Goal: Task Accomplishment & Management: Complete application form

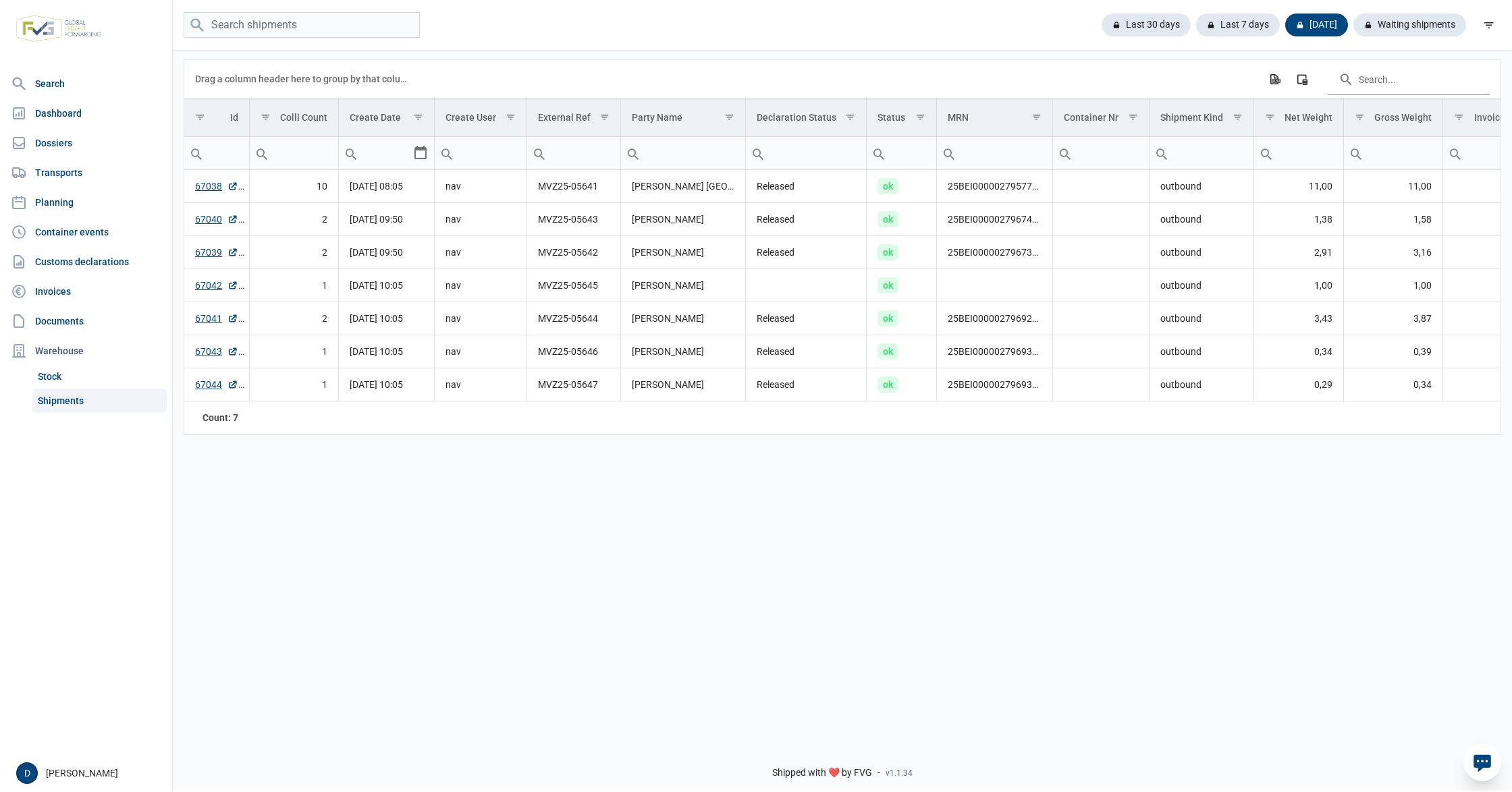
click at [71, 402] on link "Shipments" at bounding box center [99, 400] width 134 height 24
click at [1304, 18] on div "Today" at bounding box center [1310, 24] width 73 height 23
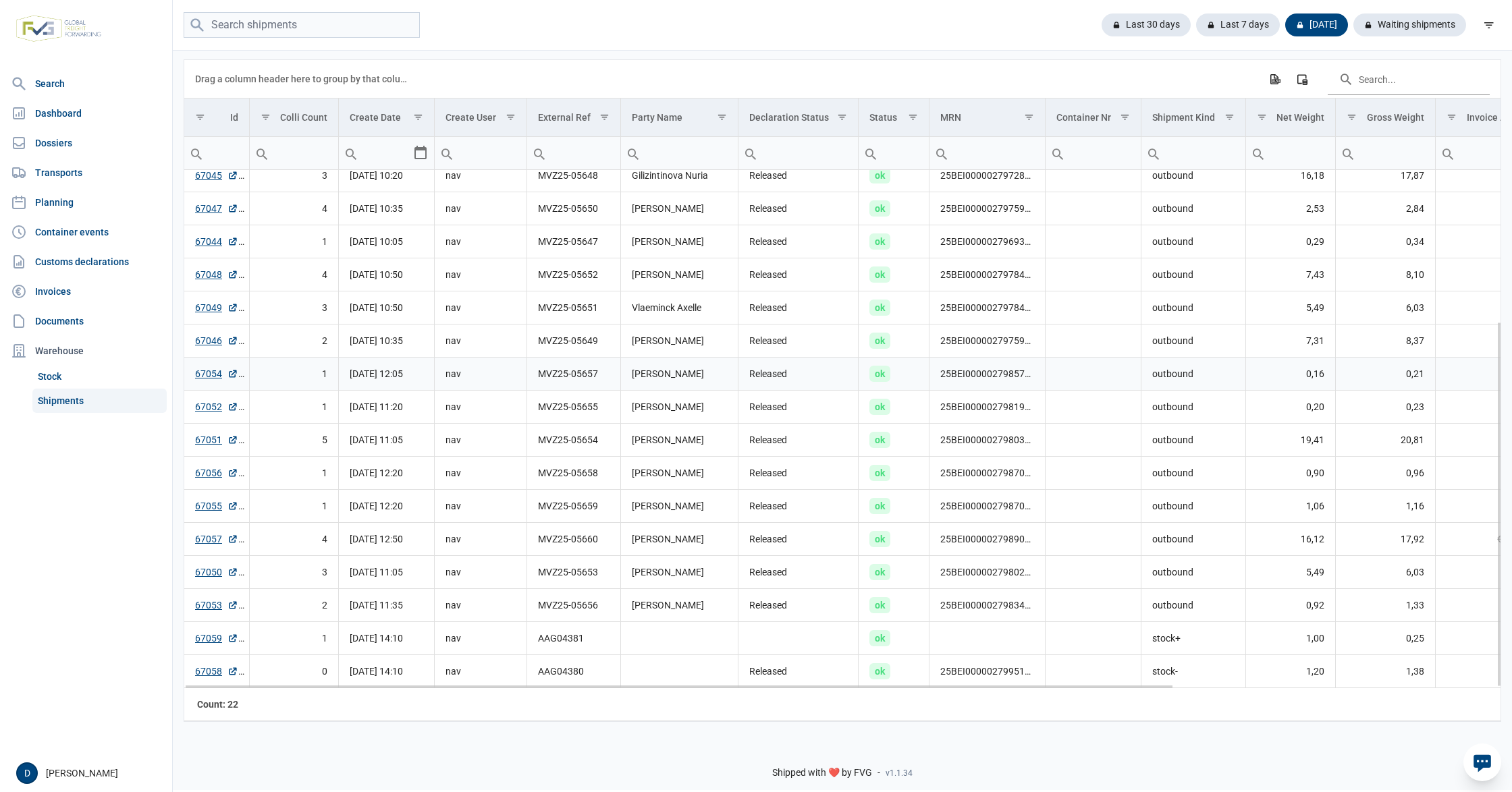
scroll to position [214, 0]
click at [1394, 27] on div "Waiting shipments" at bounding box center [1404, 24] width 123 height 23
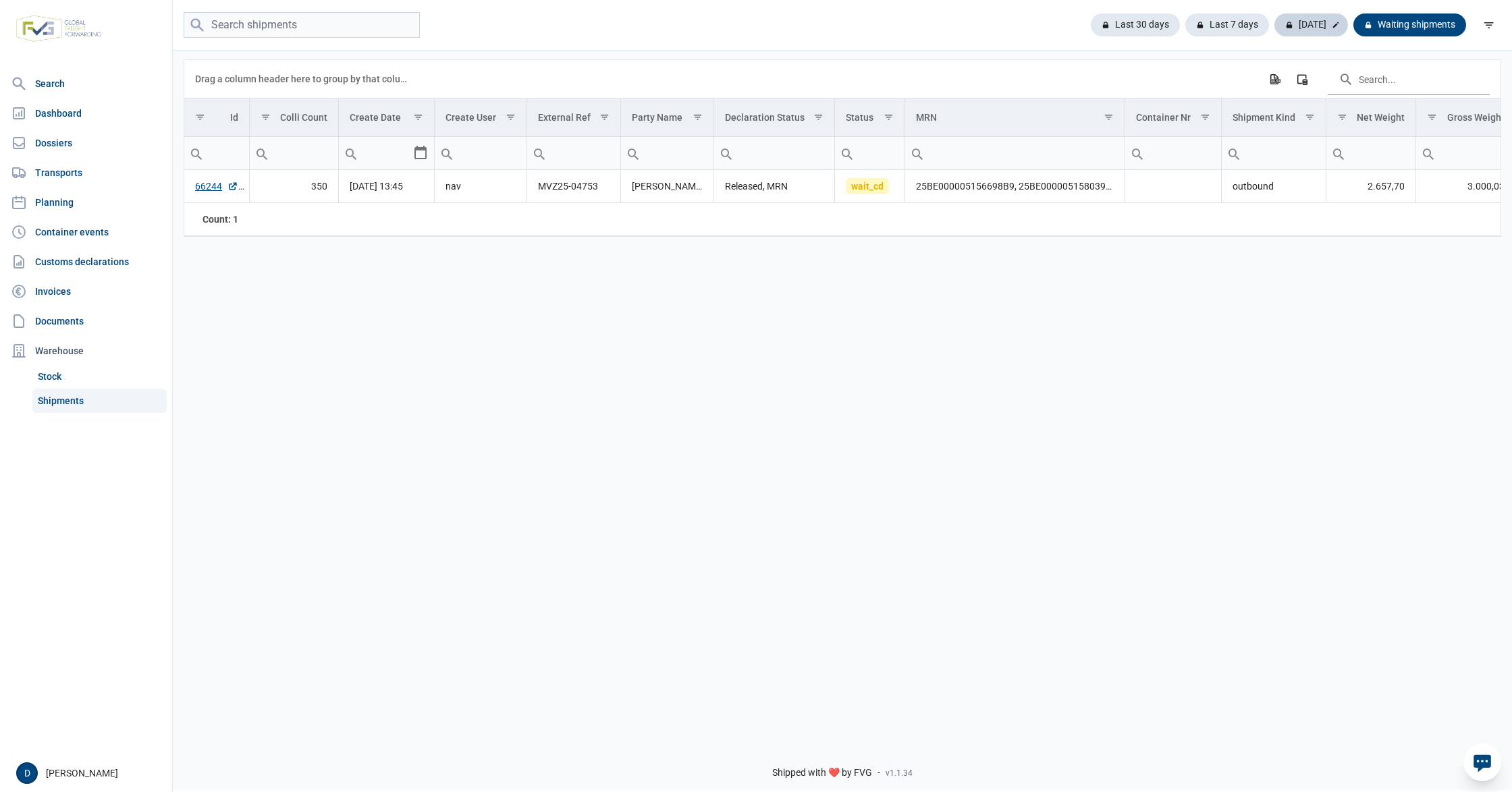
click at [1306, 22] on div "[DATE]" at bounding box center [1310, 24] width 73 height 23
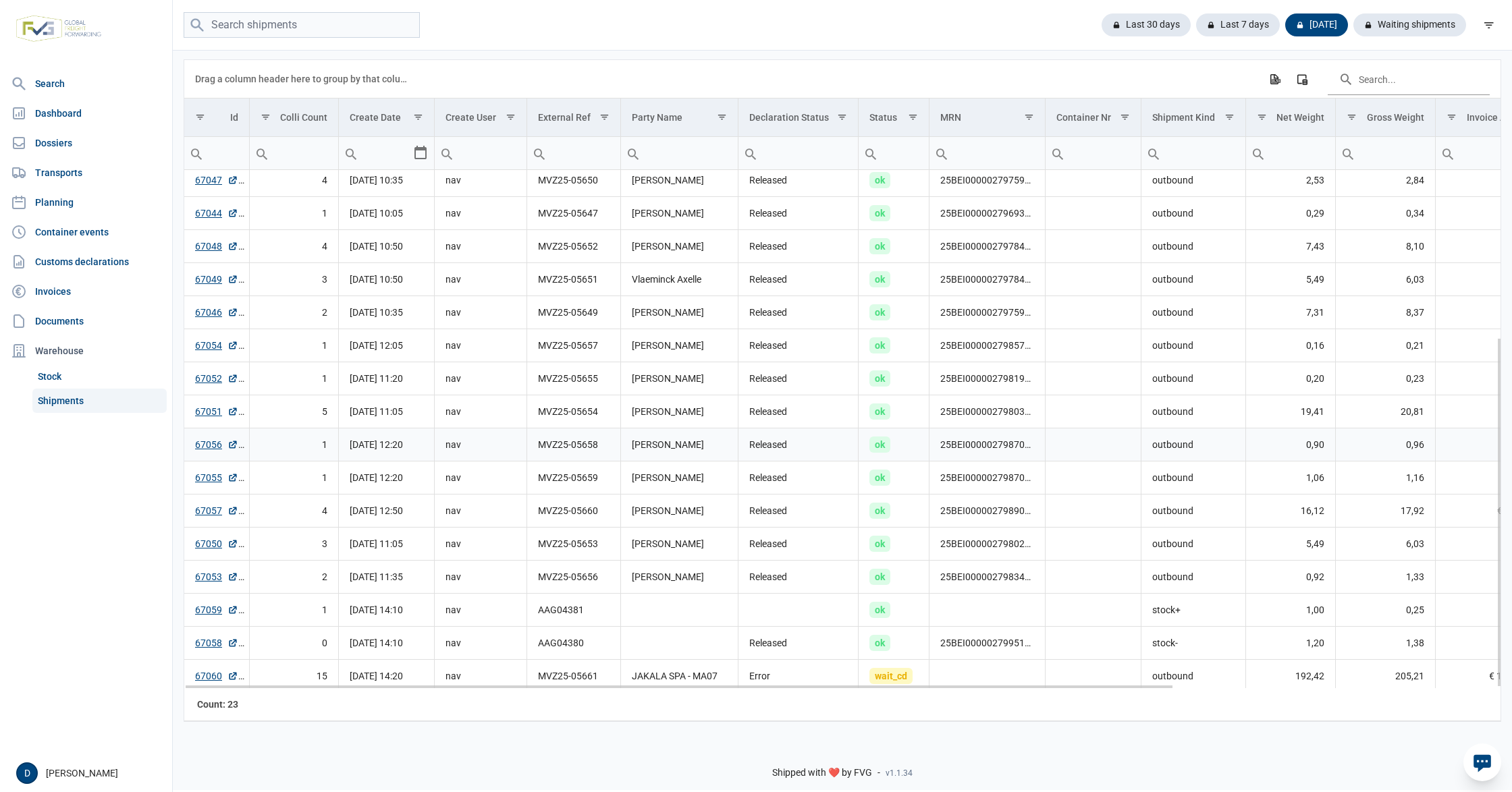
scroll to position [247, 0]
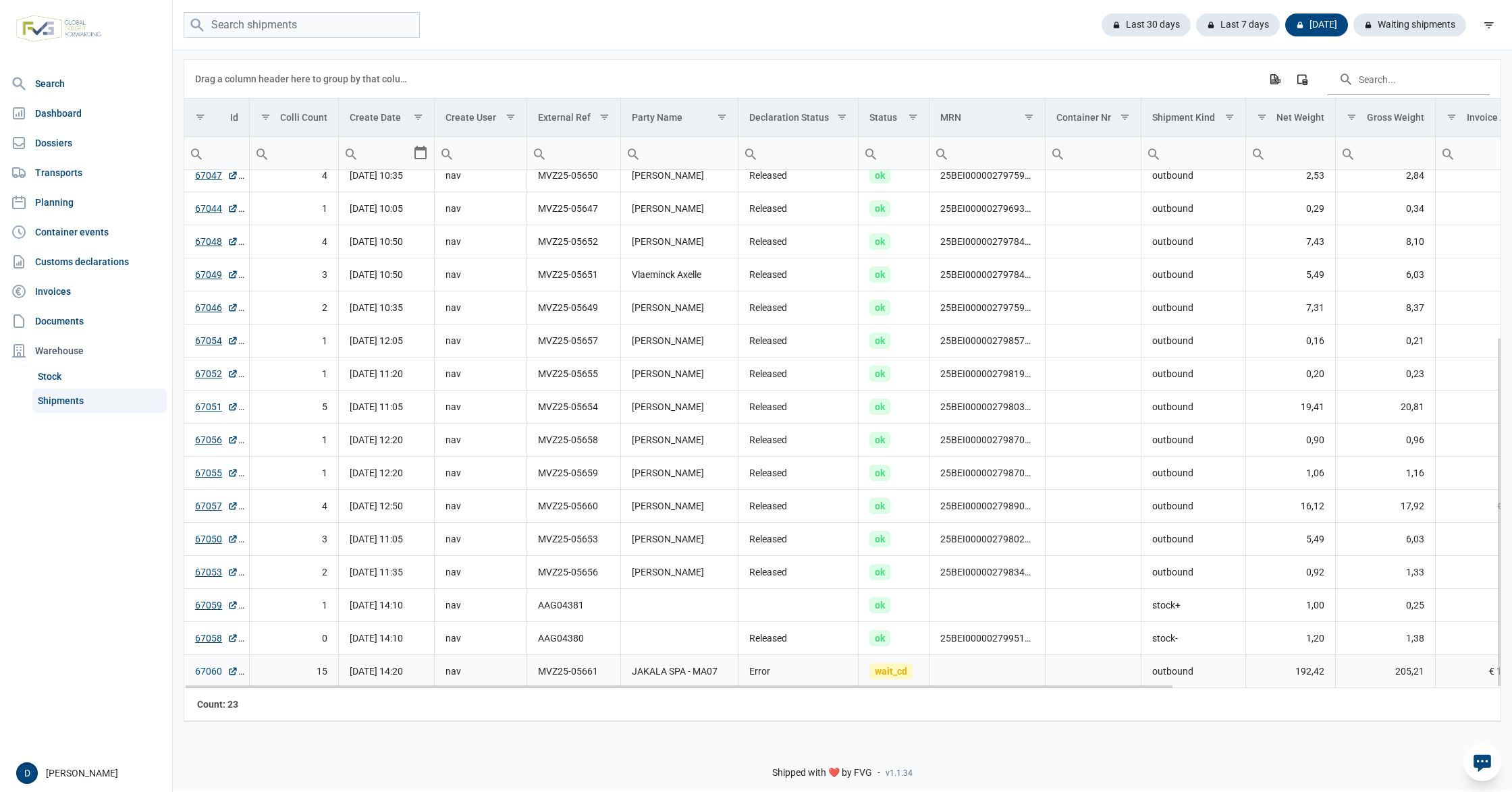
click at [204, 674] on link "67060" at bounding box center [216, 672] width 43 height 14
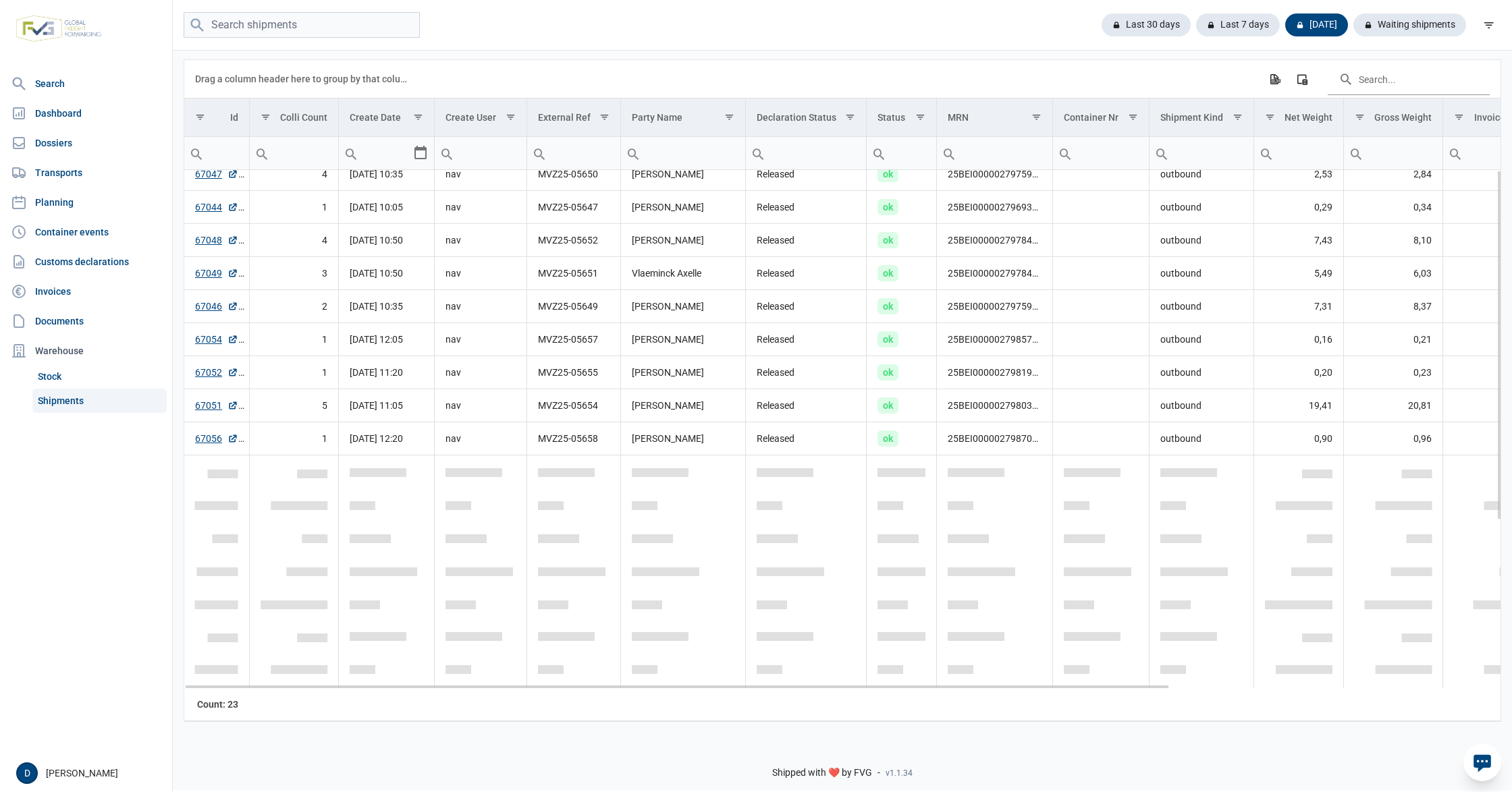
scroll to position [0, 0]
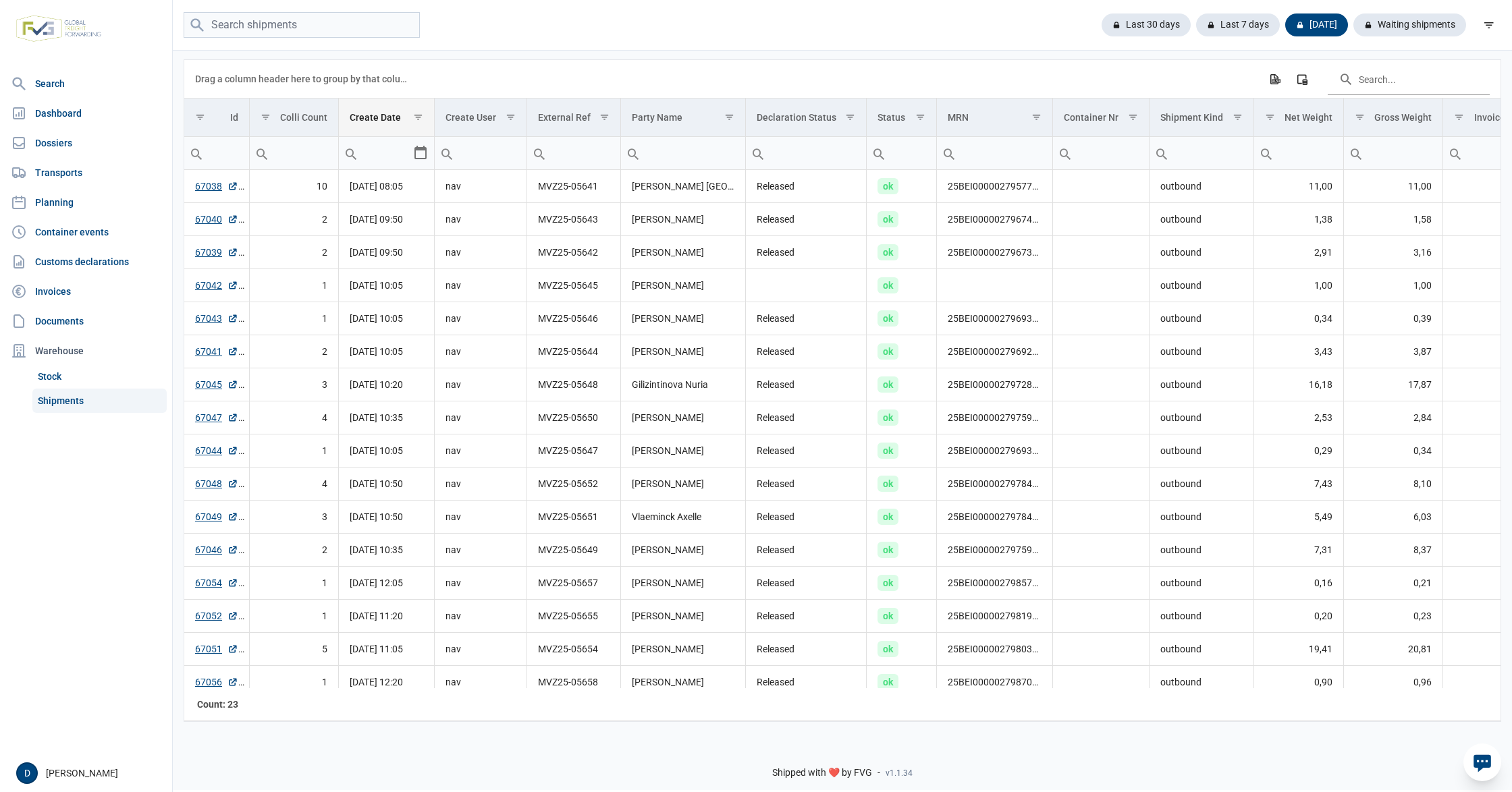
click at [392, 112] on td "Create Date" at bounding box center [386, 117] width 96 height 38
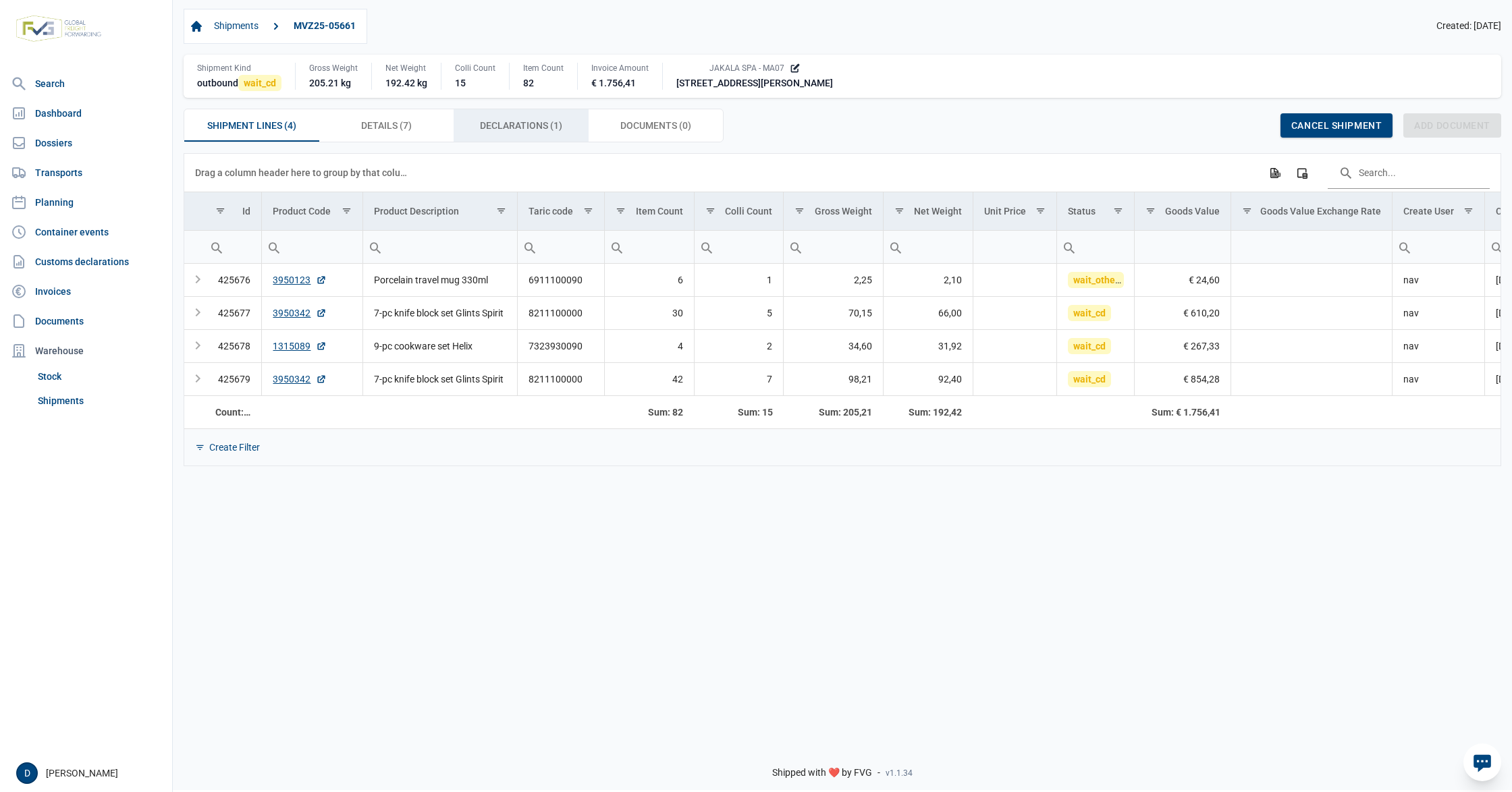
click at [533, 129] on span "Declarations (1) Declarations (1)" at bounding box center [521, 125] width 82 height 17
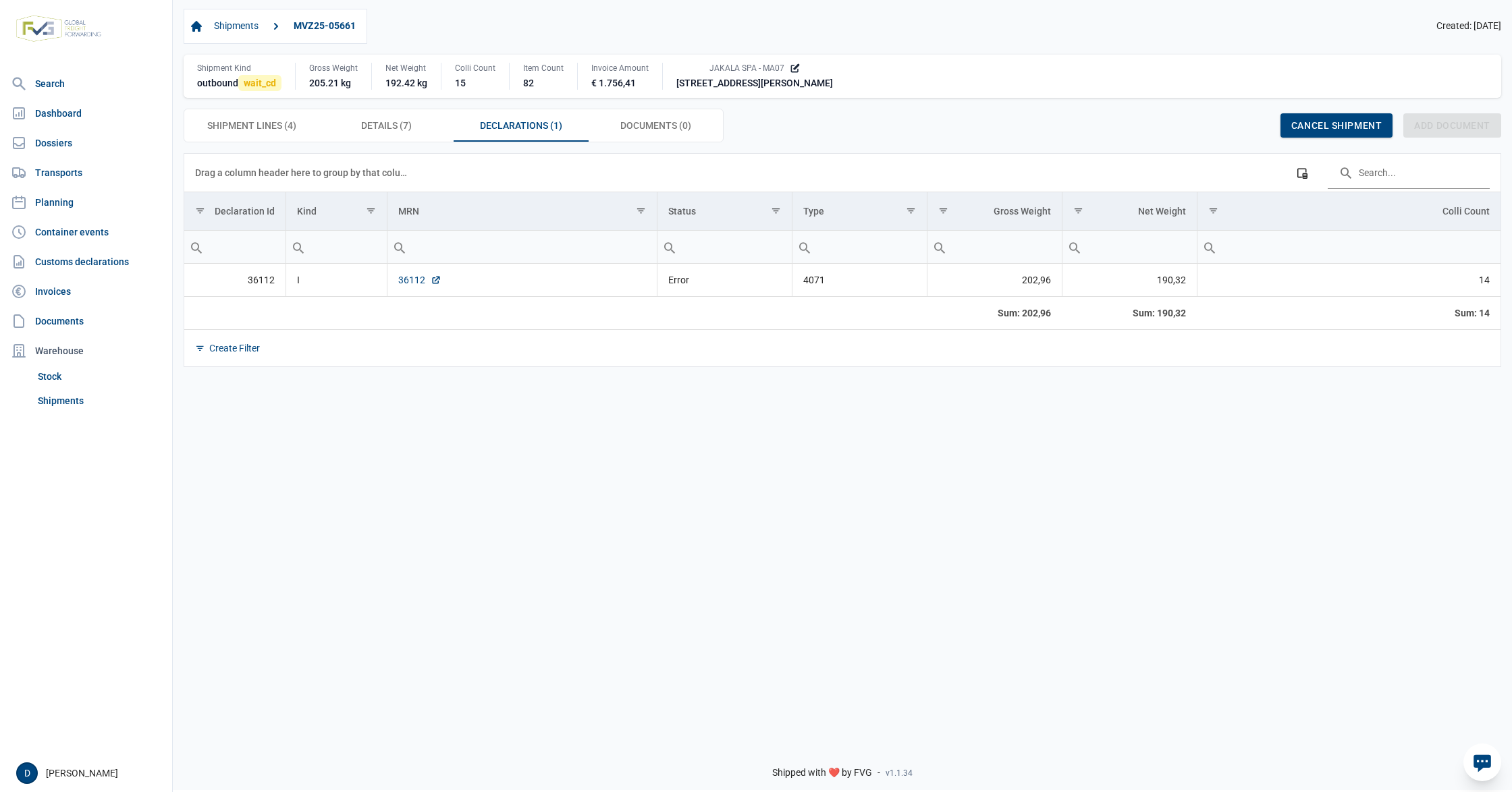
click at [414, 281] on link "36112" at bounding box center [420, 280] width 43 height 14
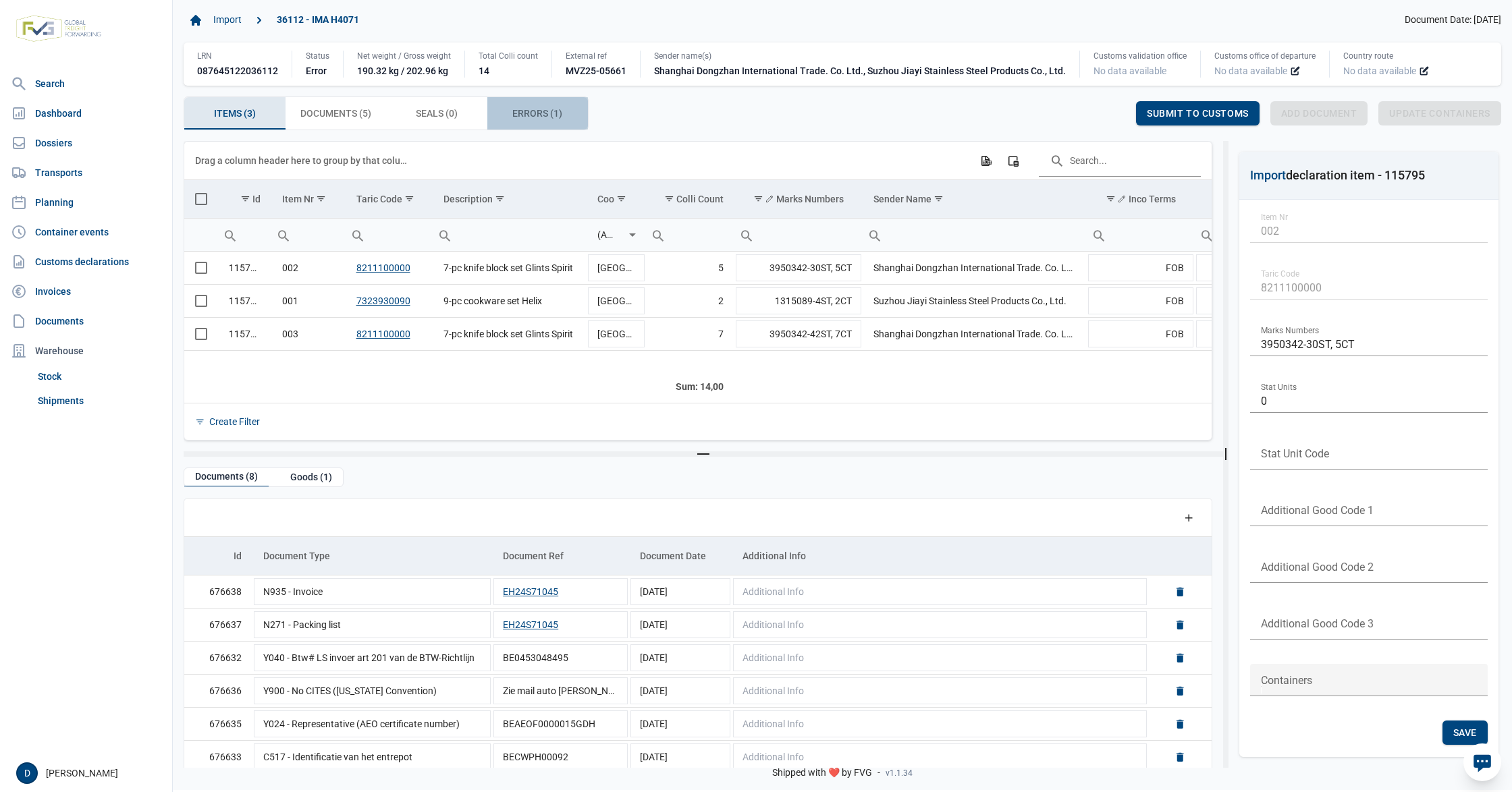
click at [533, 114] on span "Errors (1) Errors (1)" at bounding box center [537, 114] width 50 height 17
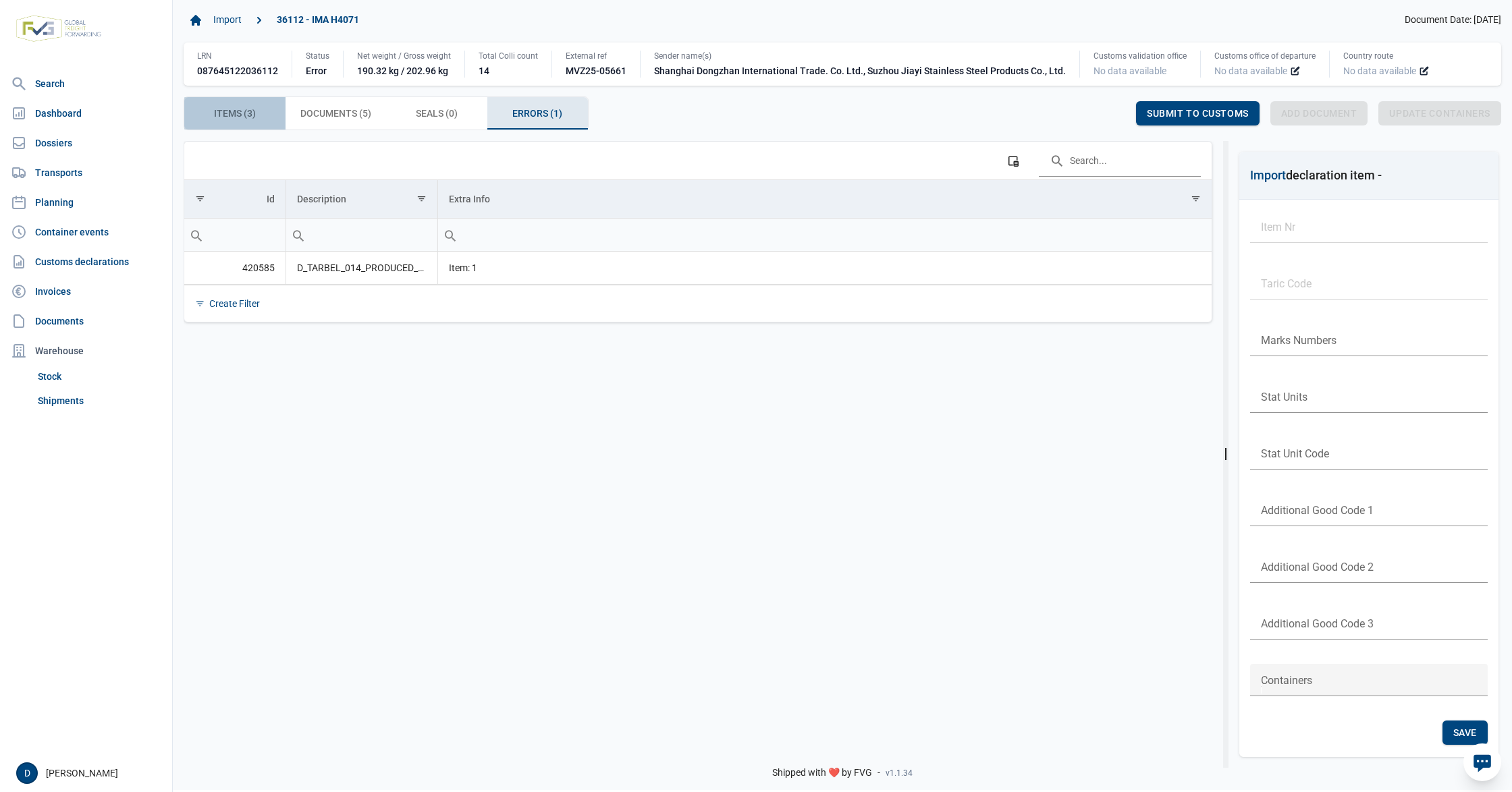
click at [214, 110] on span "Items (3) Items (3)" at bounding box center [234, 114] width 42 height 17
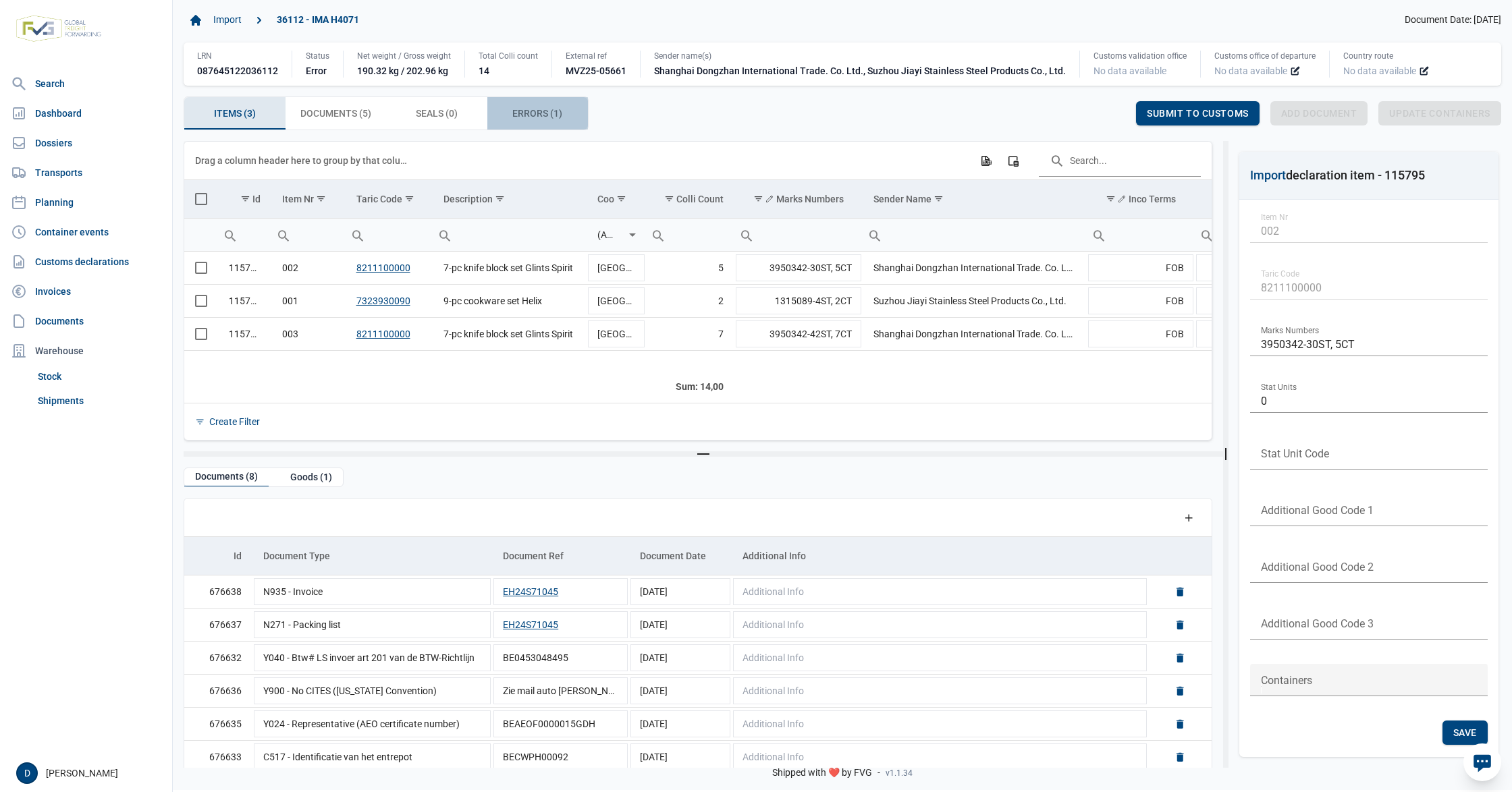
click at [519, 112] on span "Errors (1) Errors (1)" at bounding box center [537, 114] width 50 height 17
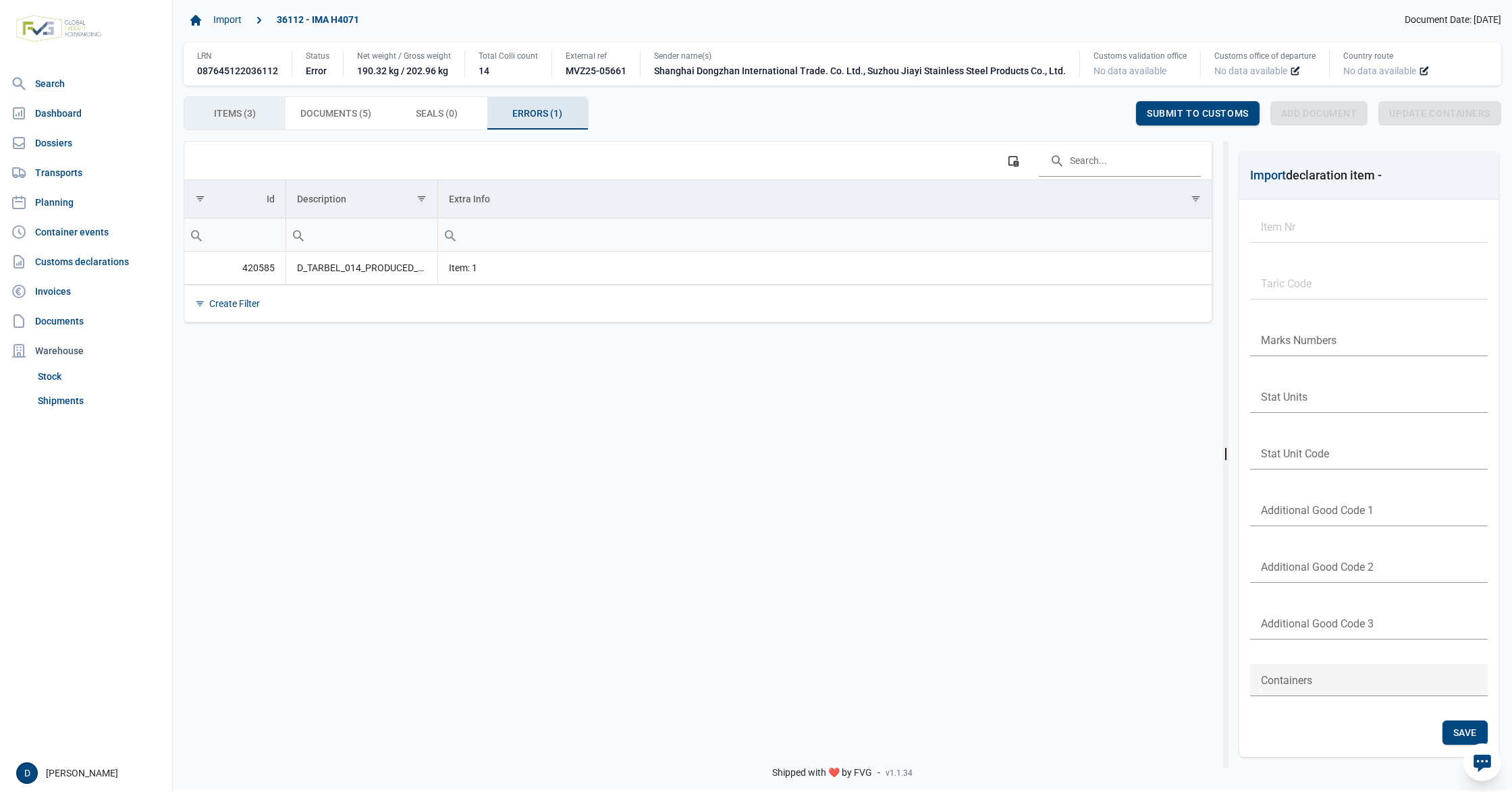
click at [231, 109] on span "Items (3) Items (3)" at bounding box center [234, 114] width 42 height 17
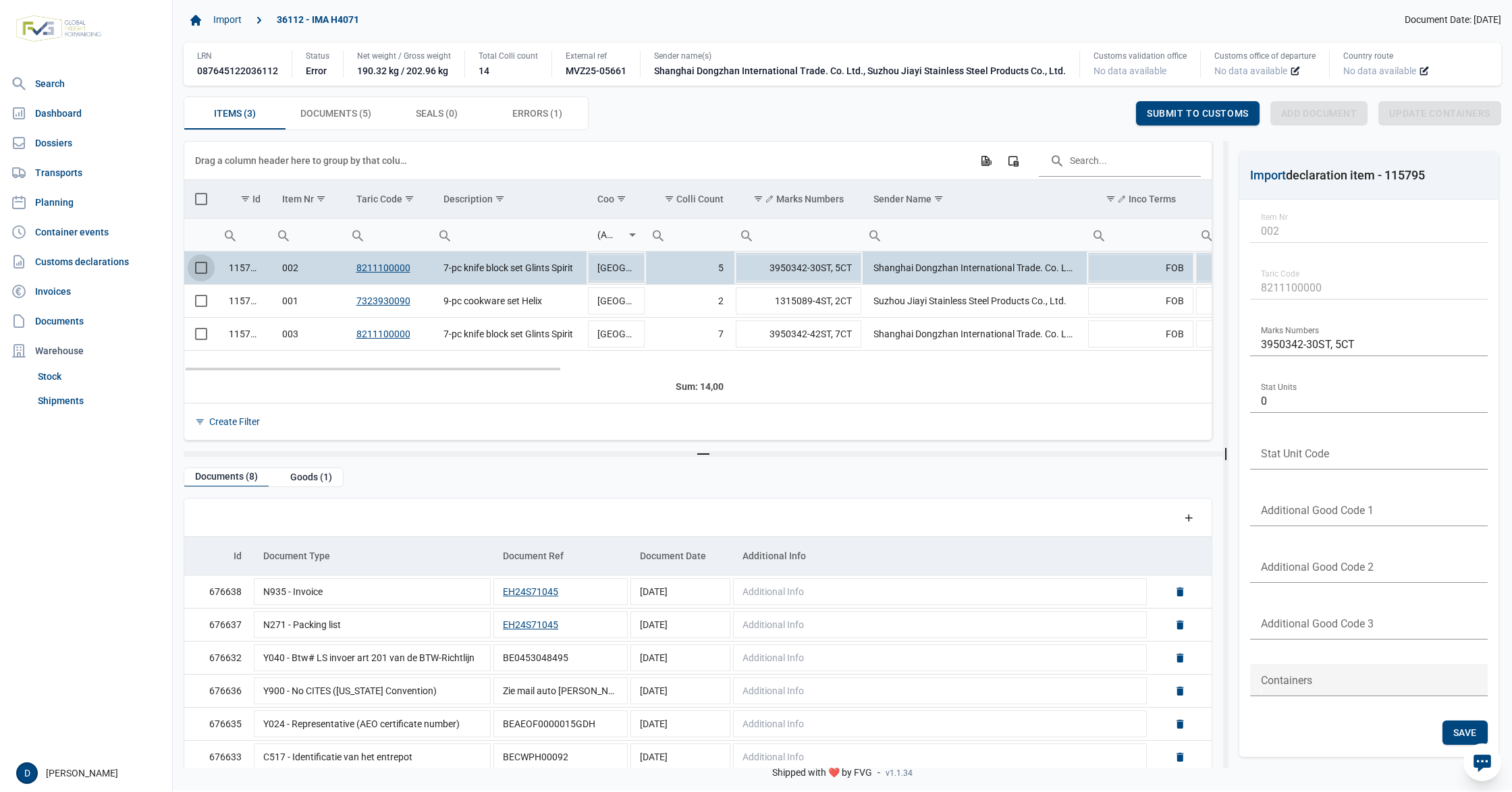
click at [195, 268] on span "Select row" at bounding box center [201, 267] width 12 height 12
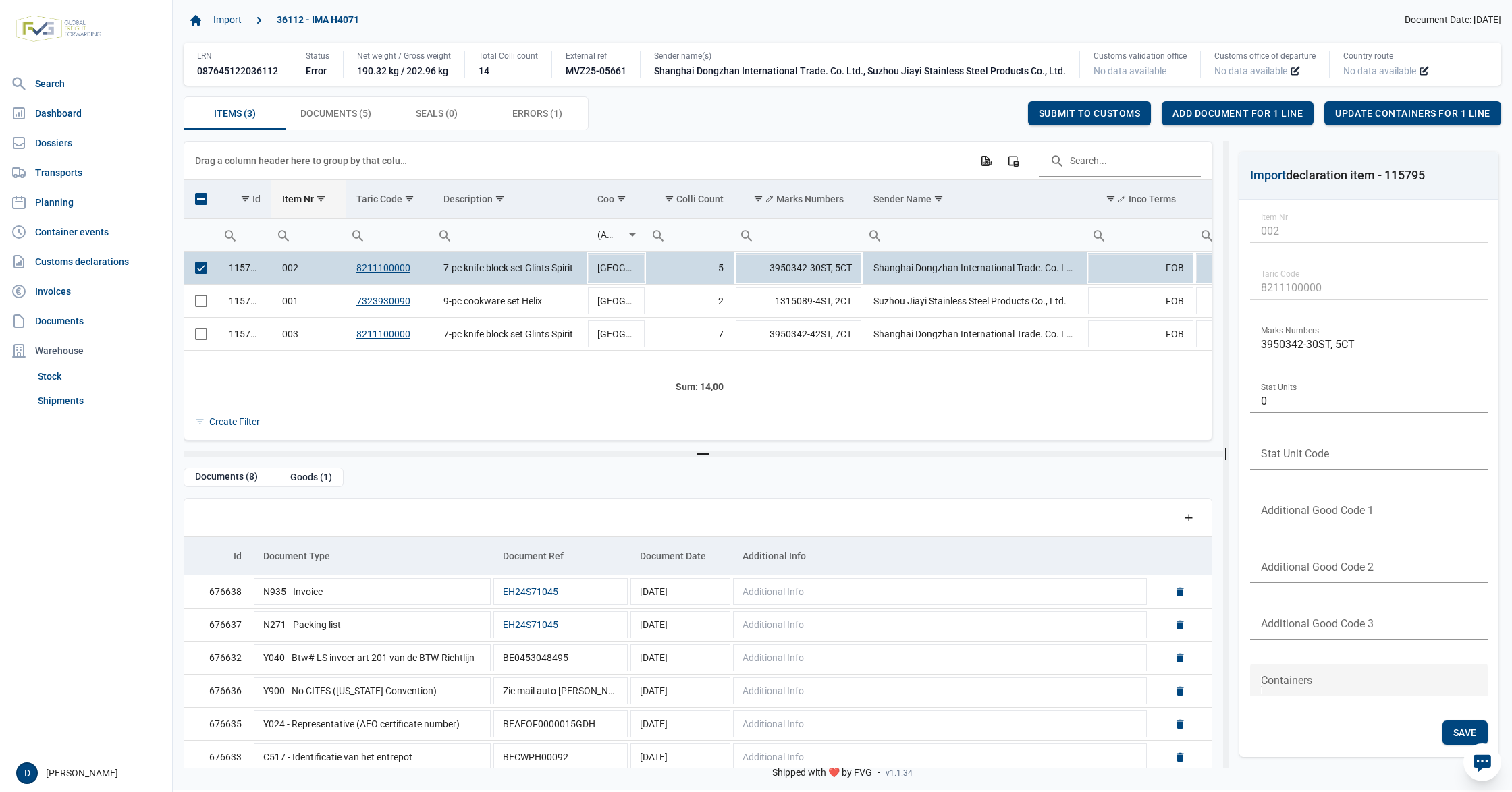
click at [290, 201] on div "Item Nr" at bounding box center [298, 199] width 31 height 11
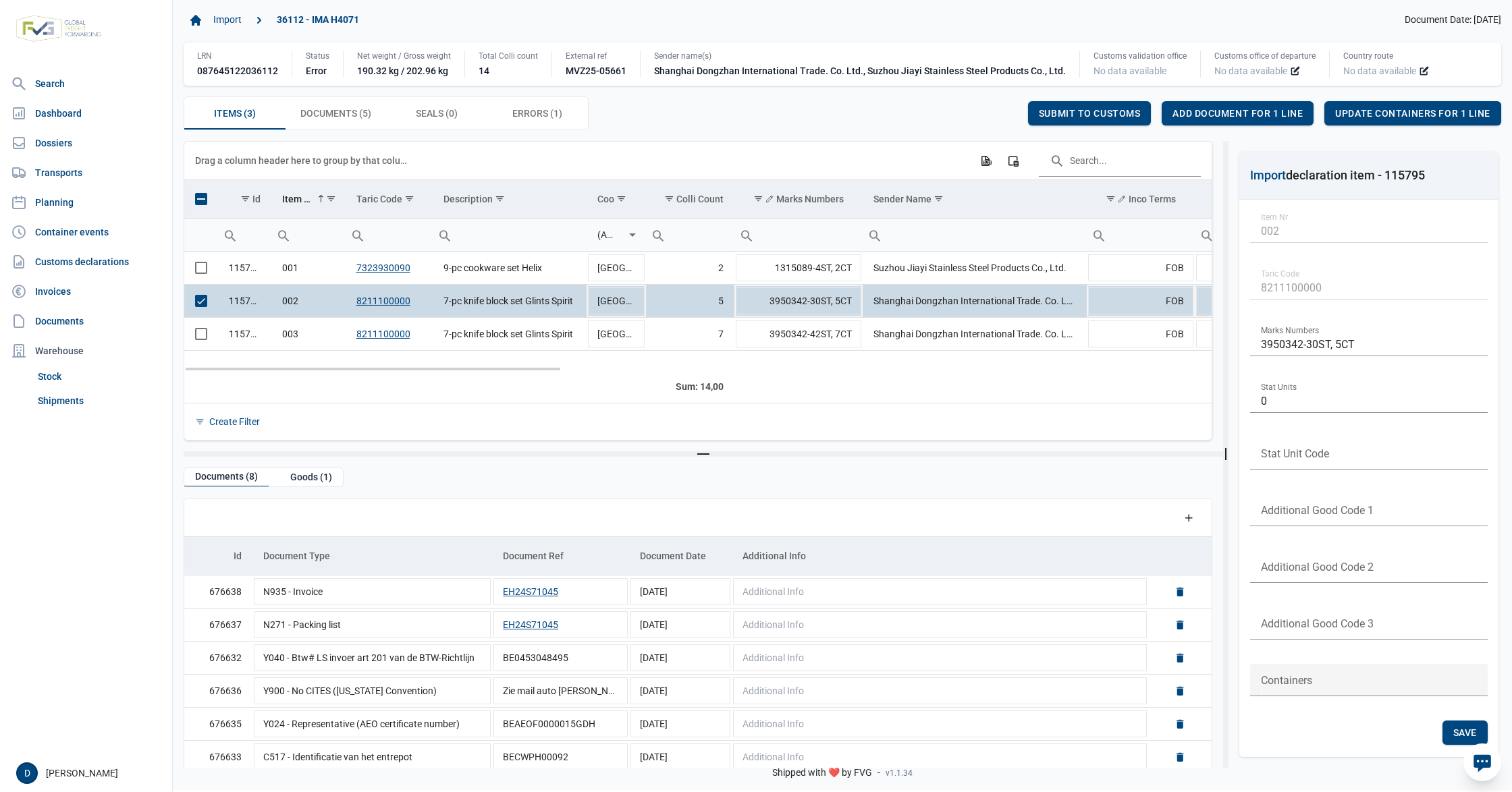
click at [206, 305] on span "Select row" at bounding box center [201, 301] width 12 height 12
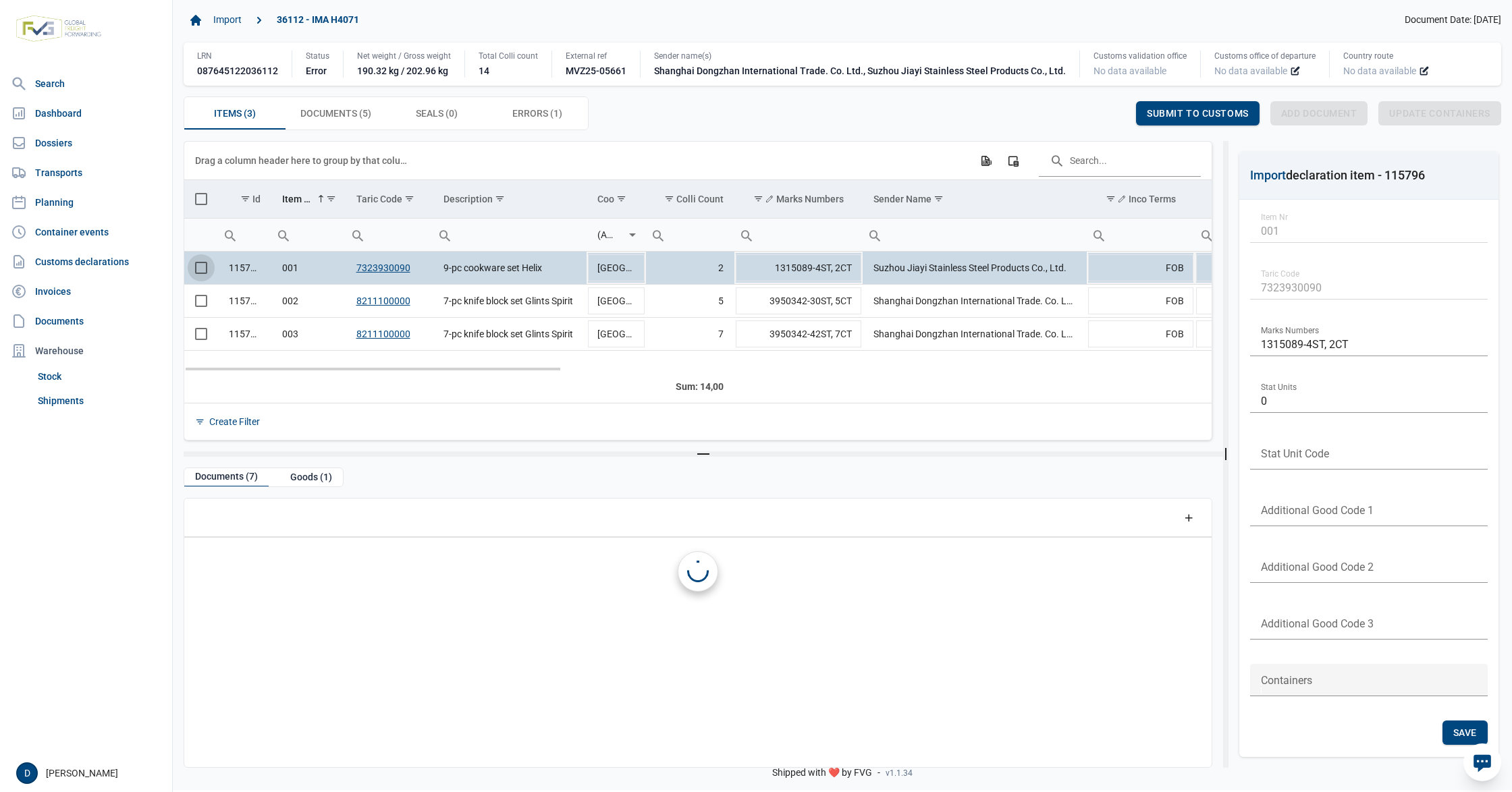
click at [196, 272] on span "Select row" at bounding box center [201, 267] width 12 height 12
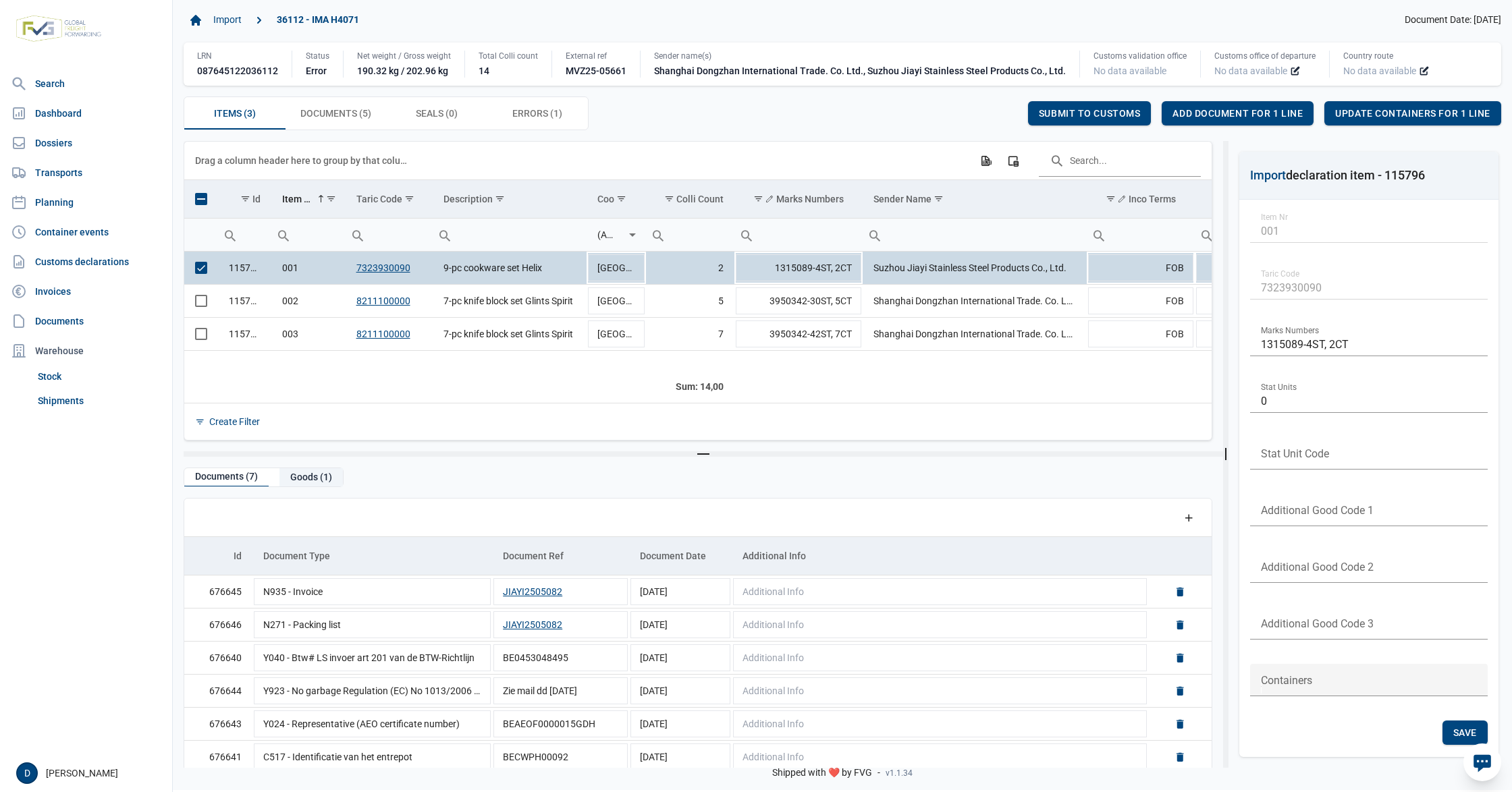
click at [307, 476] on div "Goods (1)" at bounding box center [310, 477] width 64 height 19
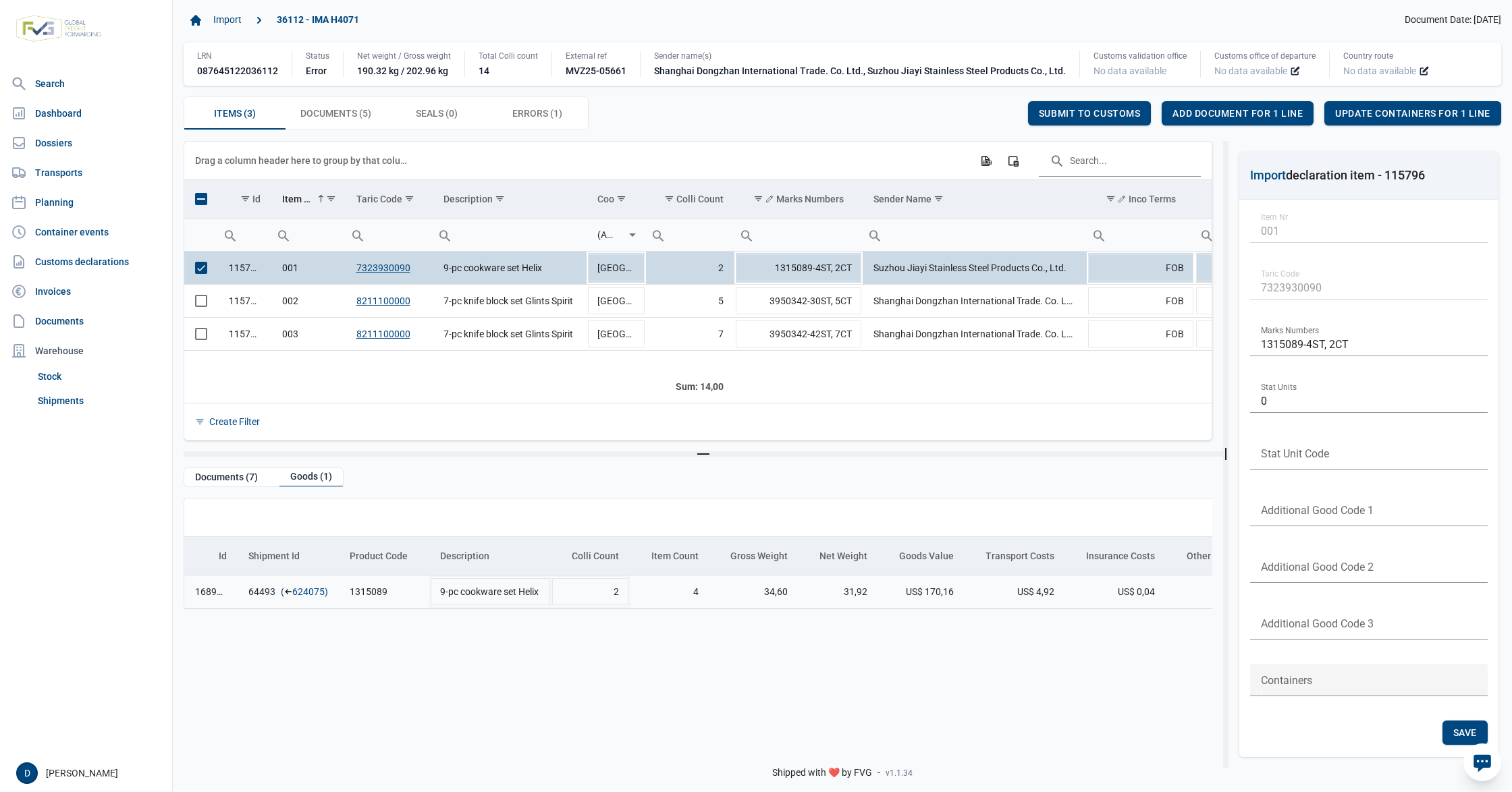
click at [299, 589] on link "624075" at bounding box center [307, 592] width 32 height 14
click at [1212, 112] on span "Add document for 1 line" at bounding box center [1237, 113] width 130 height 11
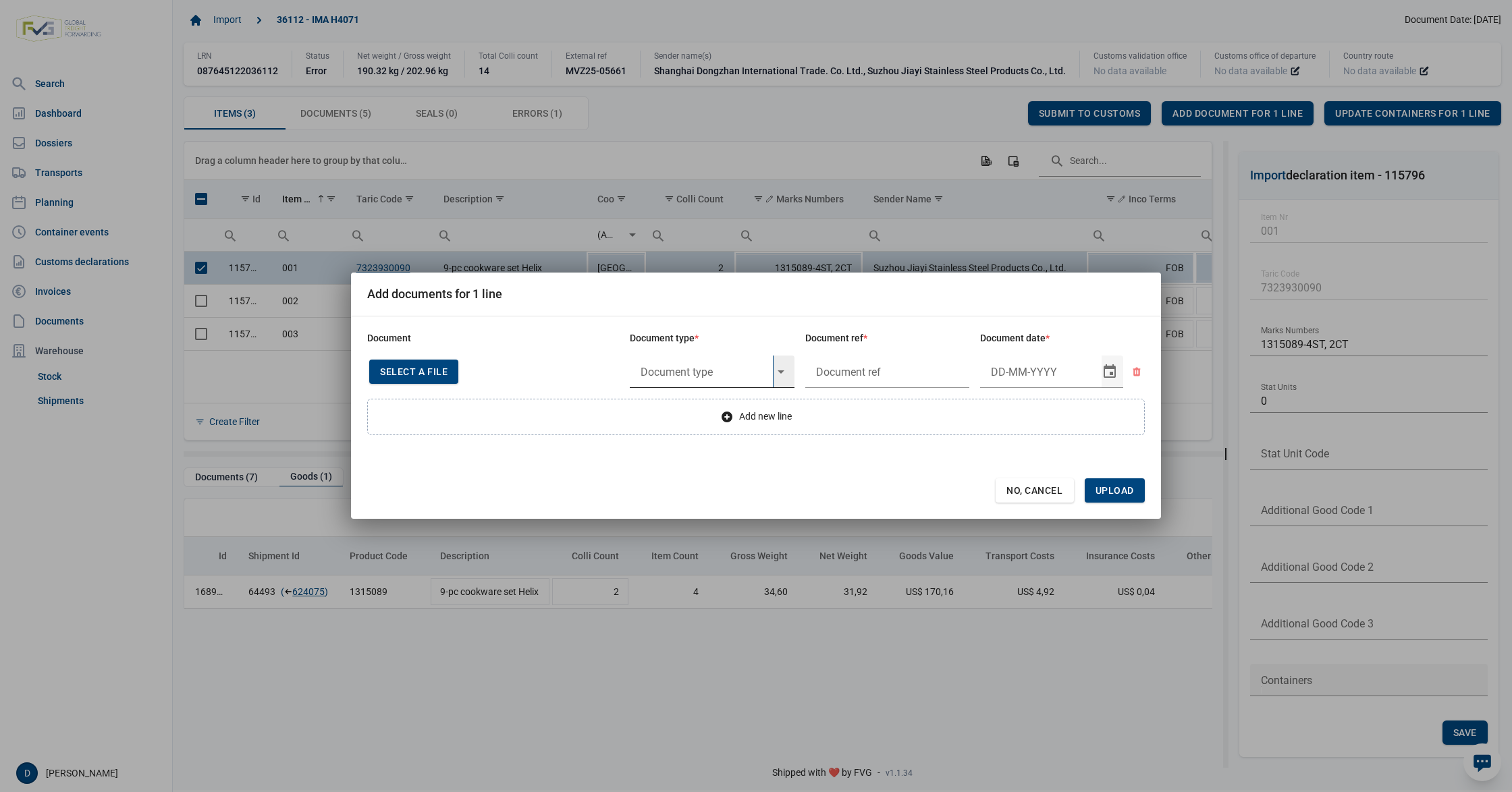
click at [711, 368] on input "text" at bounding box center [701, 371] width 143 height 32
click at [699, 410] on div "Y824 - Bewijs lvo van ijzer/staalbasisproducten" at bounding box center [712, 409] width 165 height 31
type input "Y824 - Bewijs lvo van ijzer/staalbasisproducten"
click at [889, 359] on input "text" at bounding box center [887, 371] width 165 height 32
type input "."
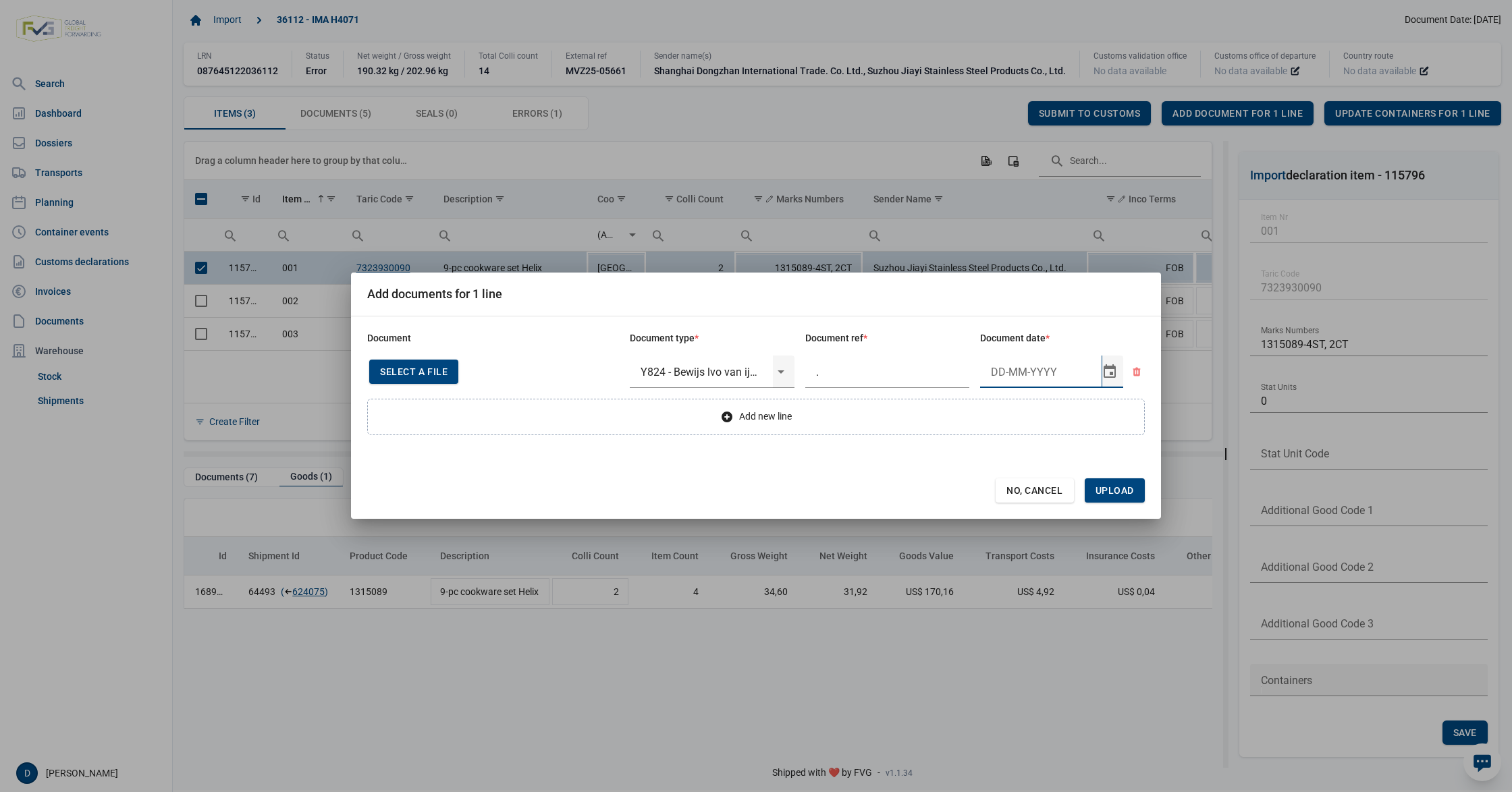
click at [996, 372] on input "Document date" at bounding box center [1041, 371] width 121 height 32
type input "22-5-2025"
click at [1117, 486] on span "Upload" at bounding box center [1114, 490] width 38 height 11
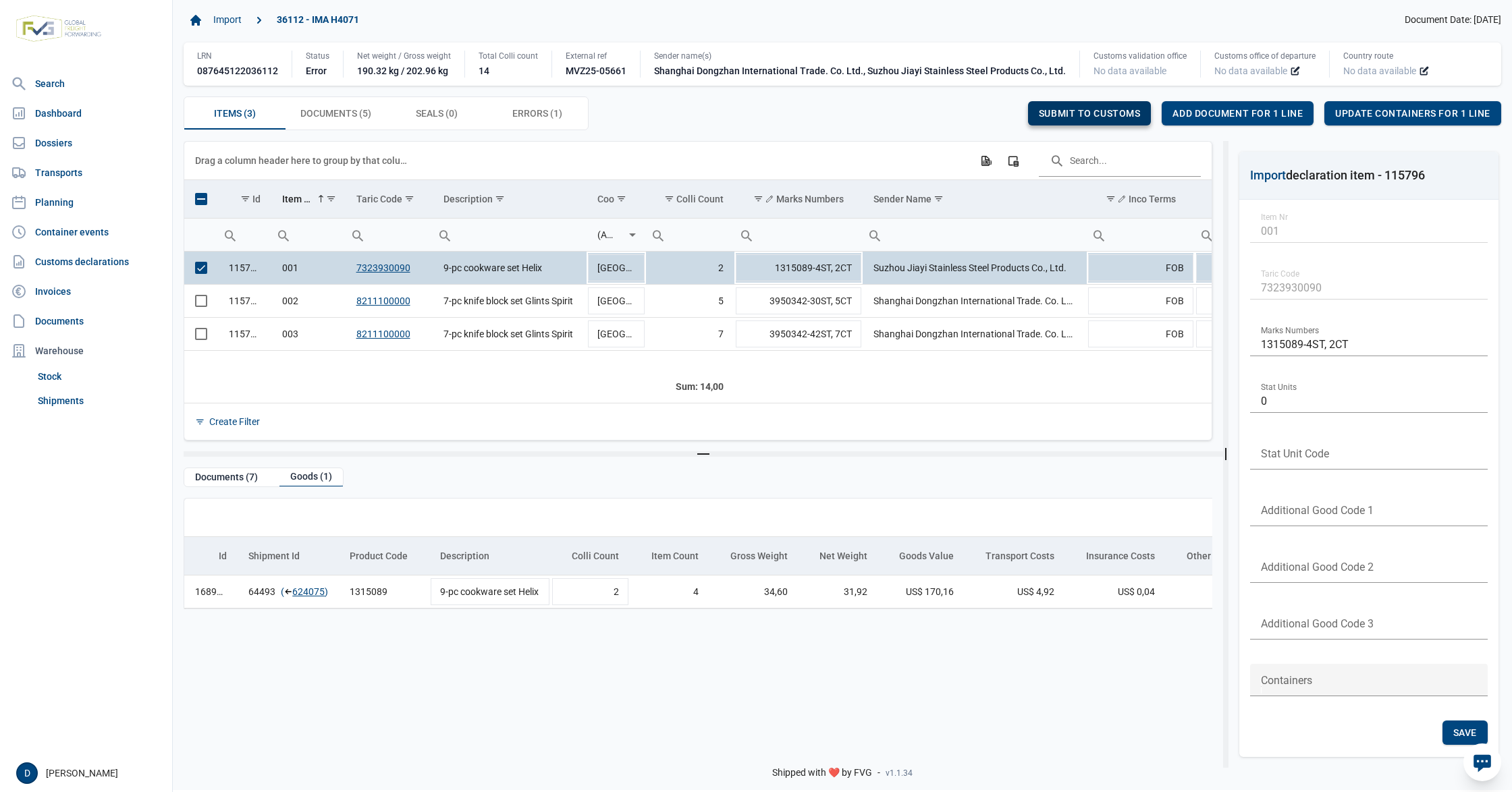
click at [1102, 114] on span "Submit to customs" at bounding box center [1090, 113] width 102 height 11
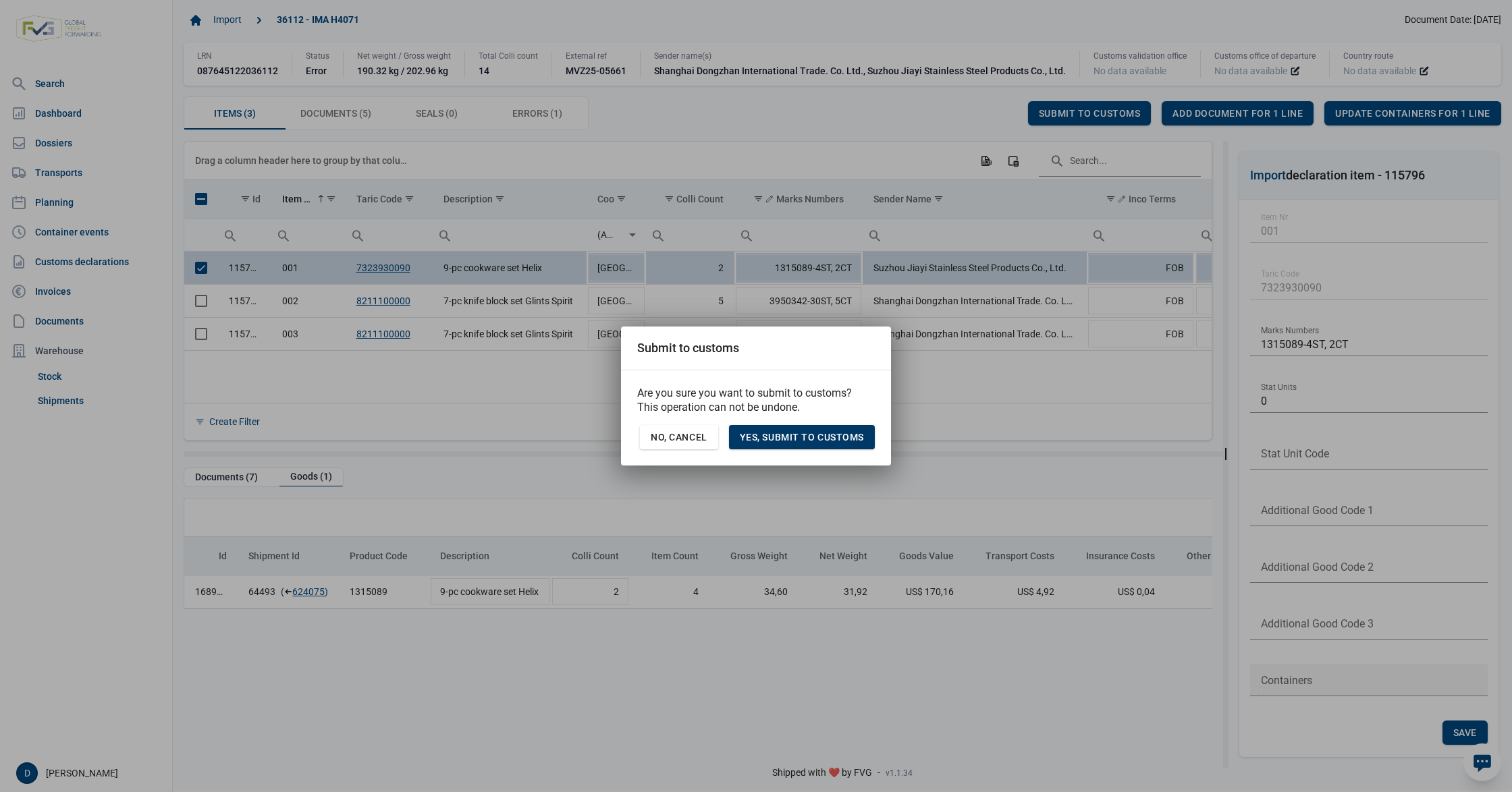
click at [780, 427] on div "Yes, Submit to customs" at bounding box center [801, 437] width 146 height 24
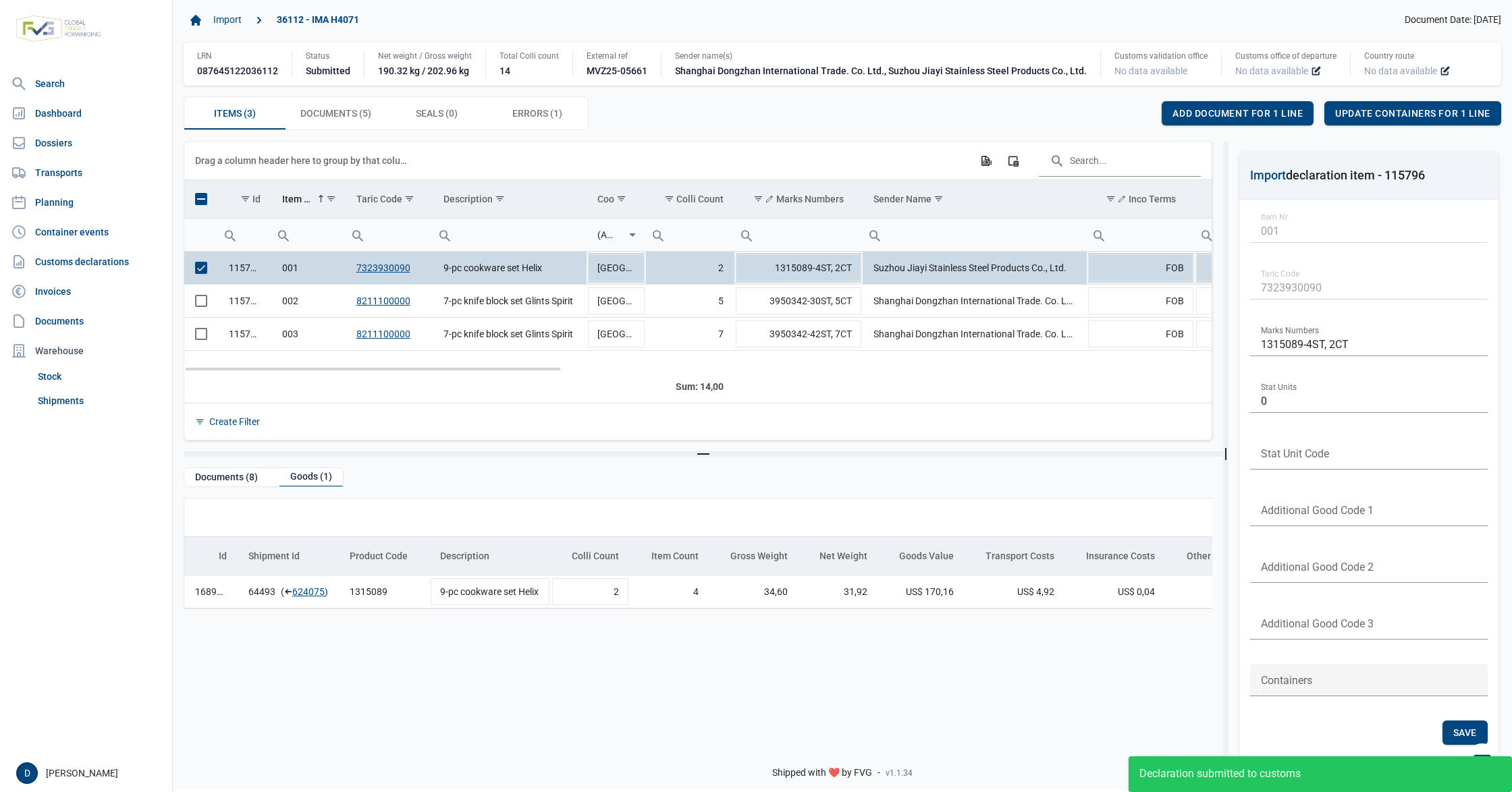
click at [200, 271] on span "Select row" at bounding box center [201, 267] width 12 height 12
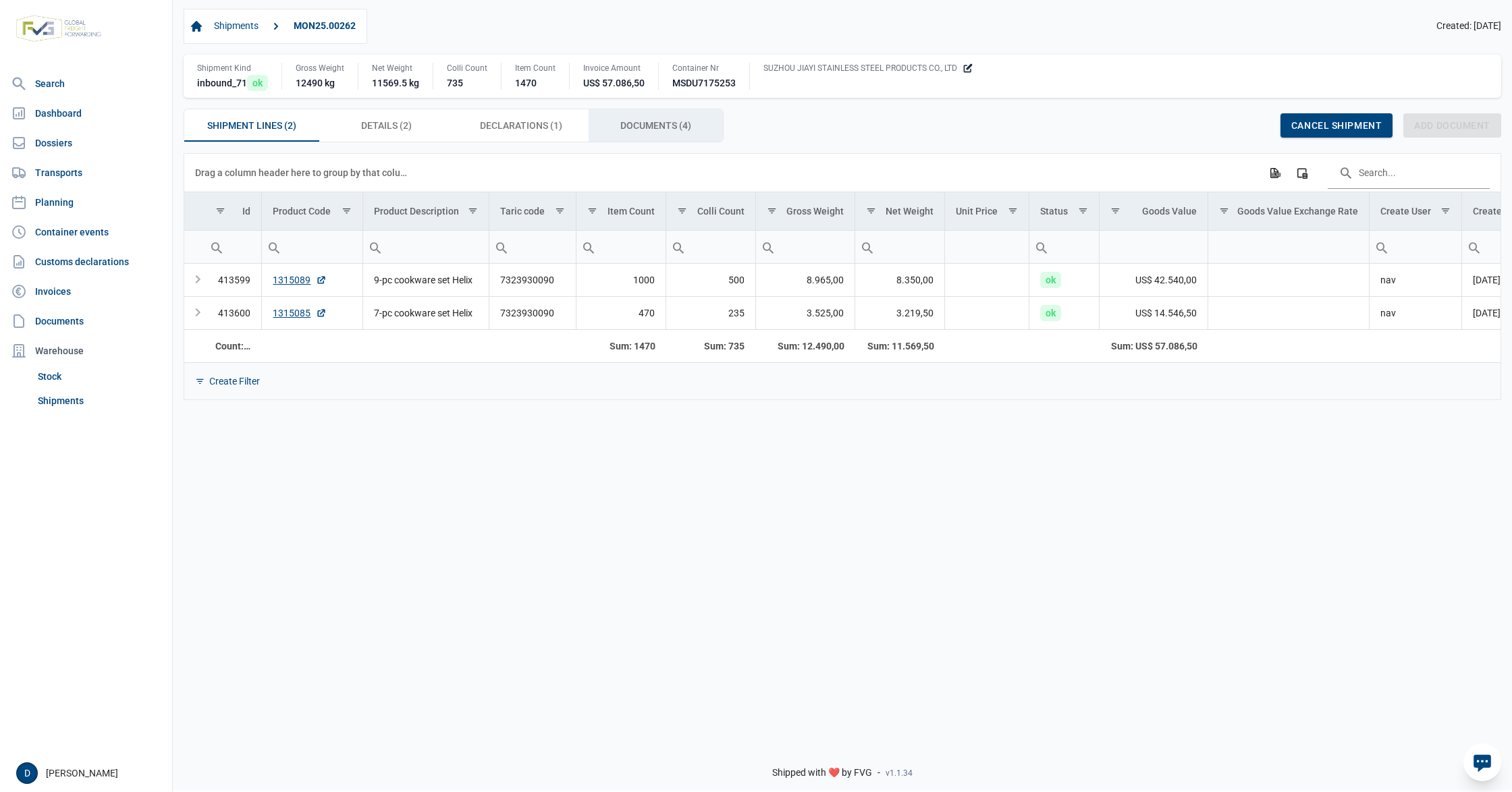
click at [670, 122] on span "Documents (4) Documents (4)" at bounding box center [655, 125] width 71 height 17
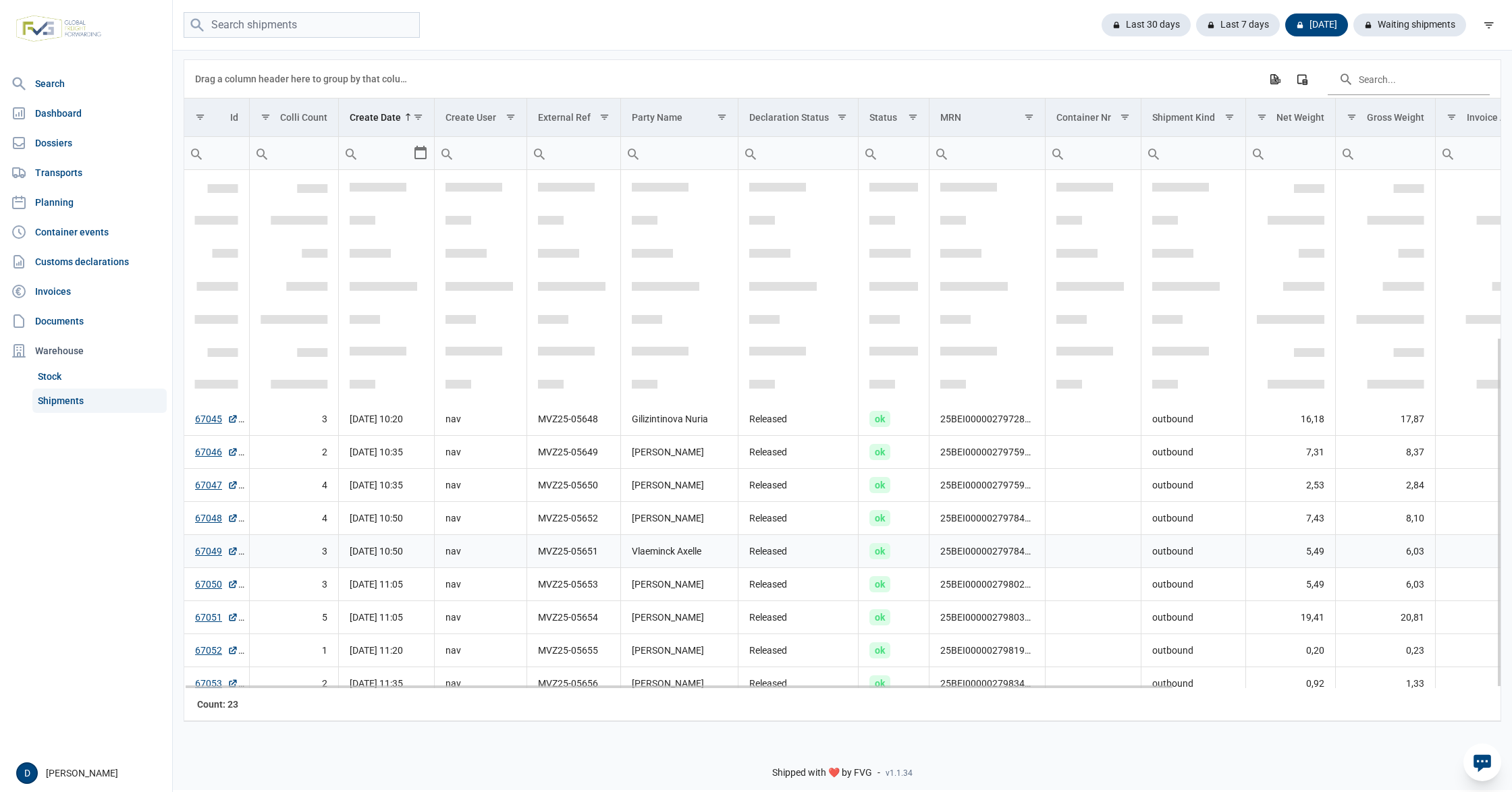
scroll to position [247, 0]
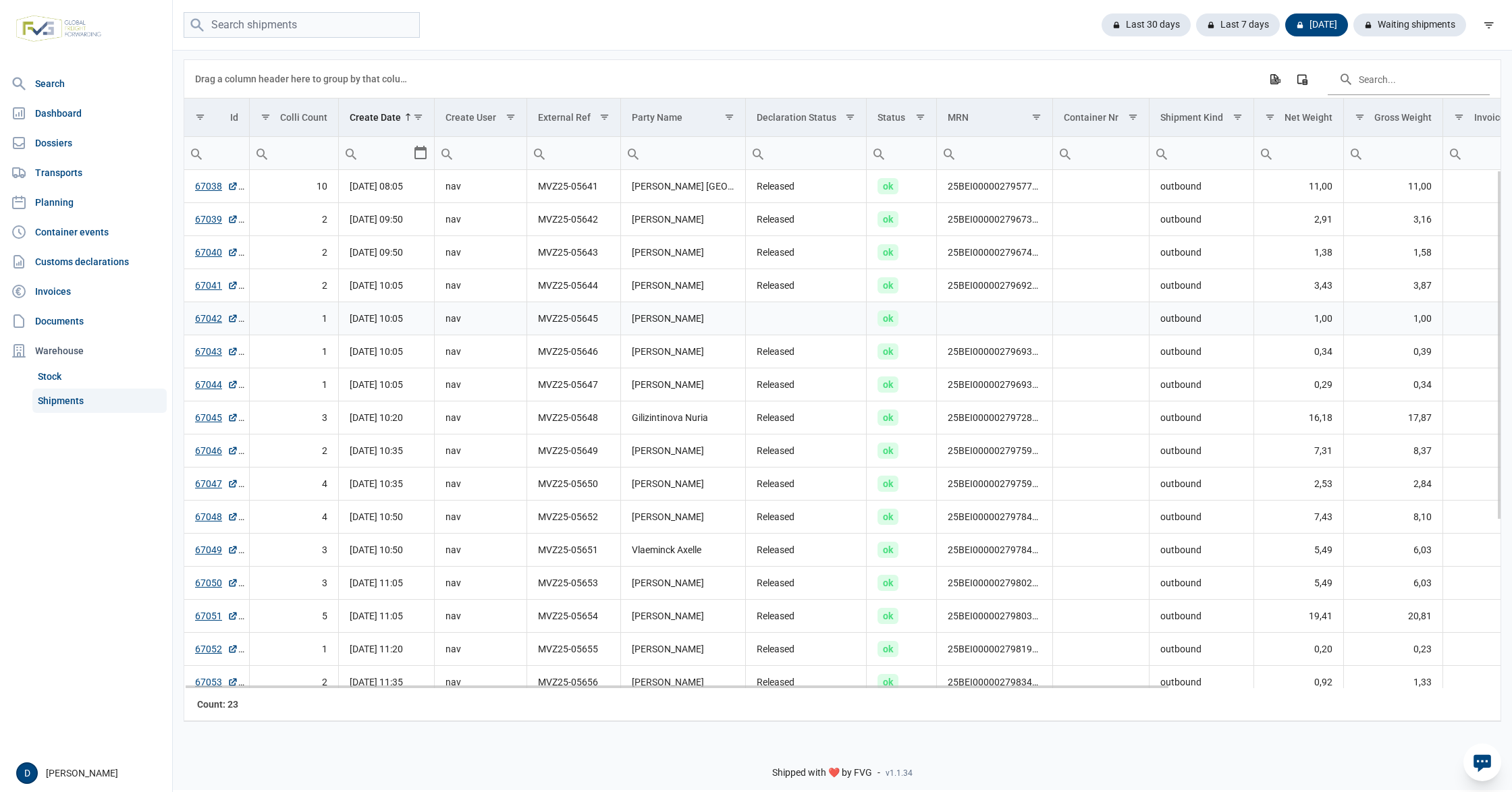
scroll to position [247, 0]
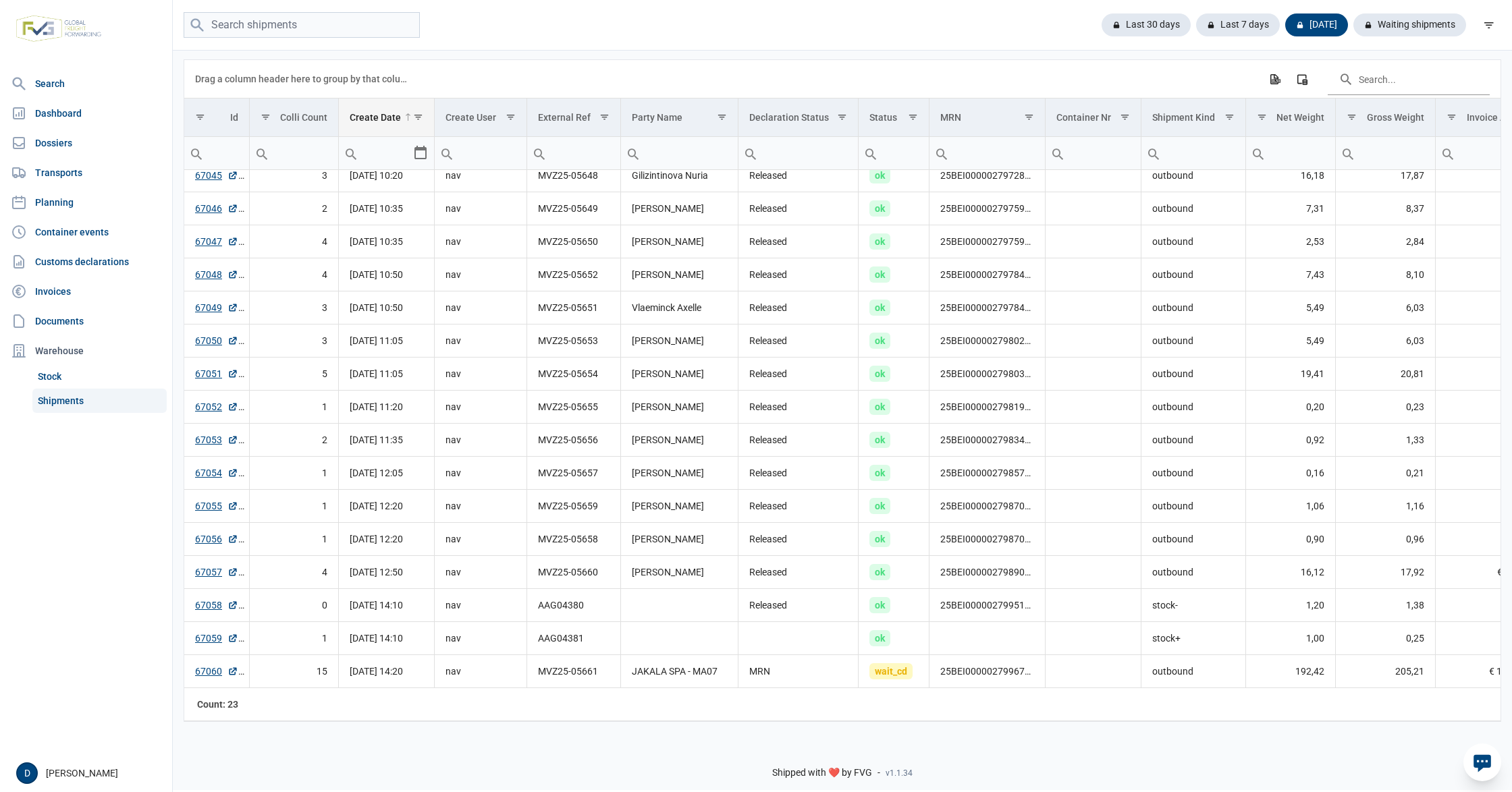
click at [390, 119] on div "Create Date" at bounding box center [375, 116] width 51 height 11
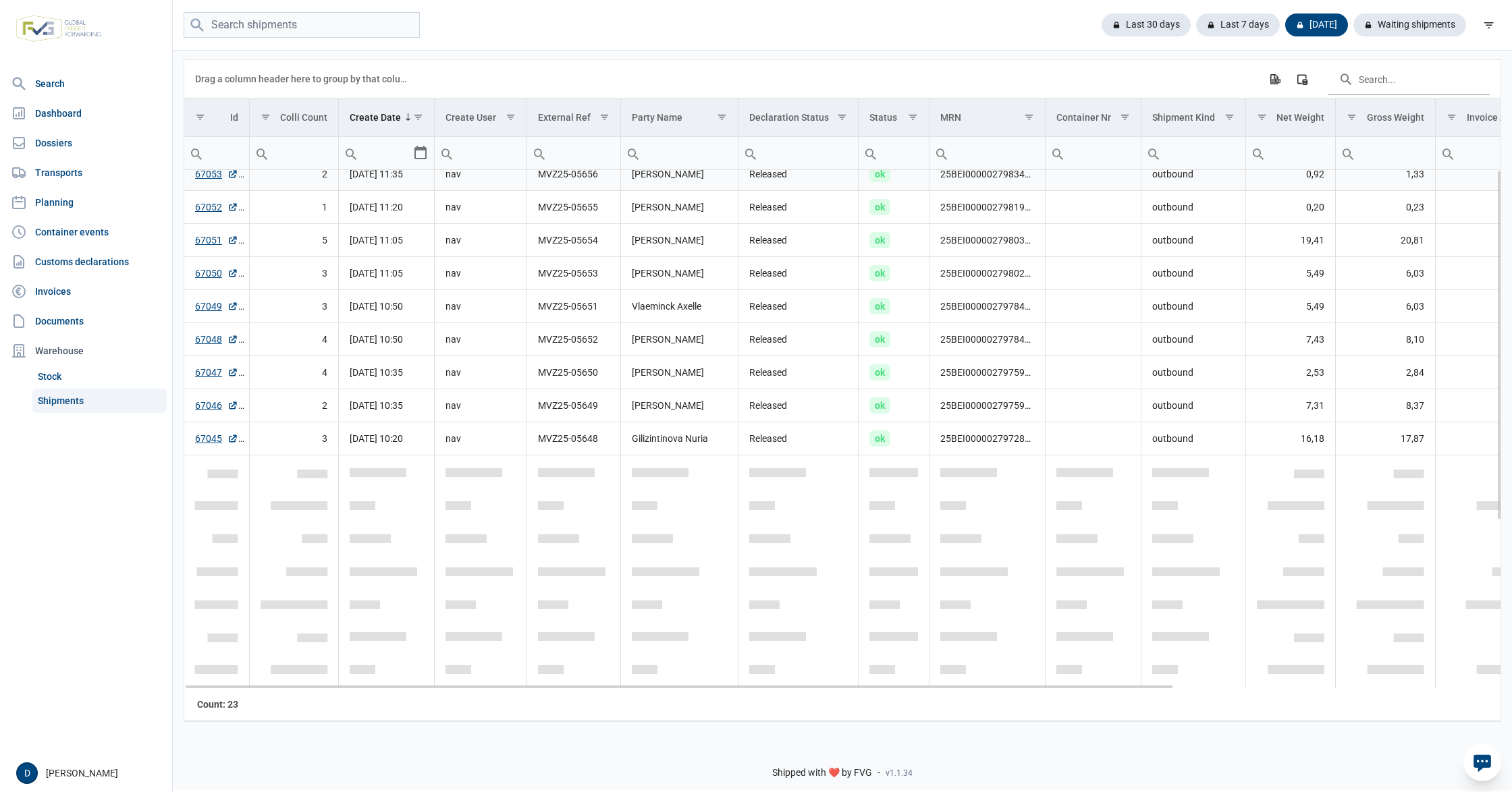
scroll to position [0, 0]
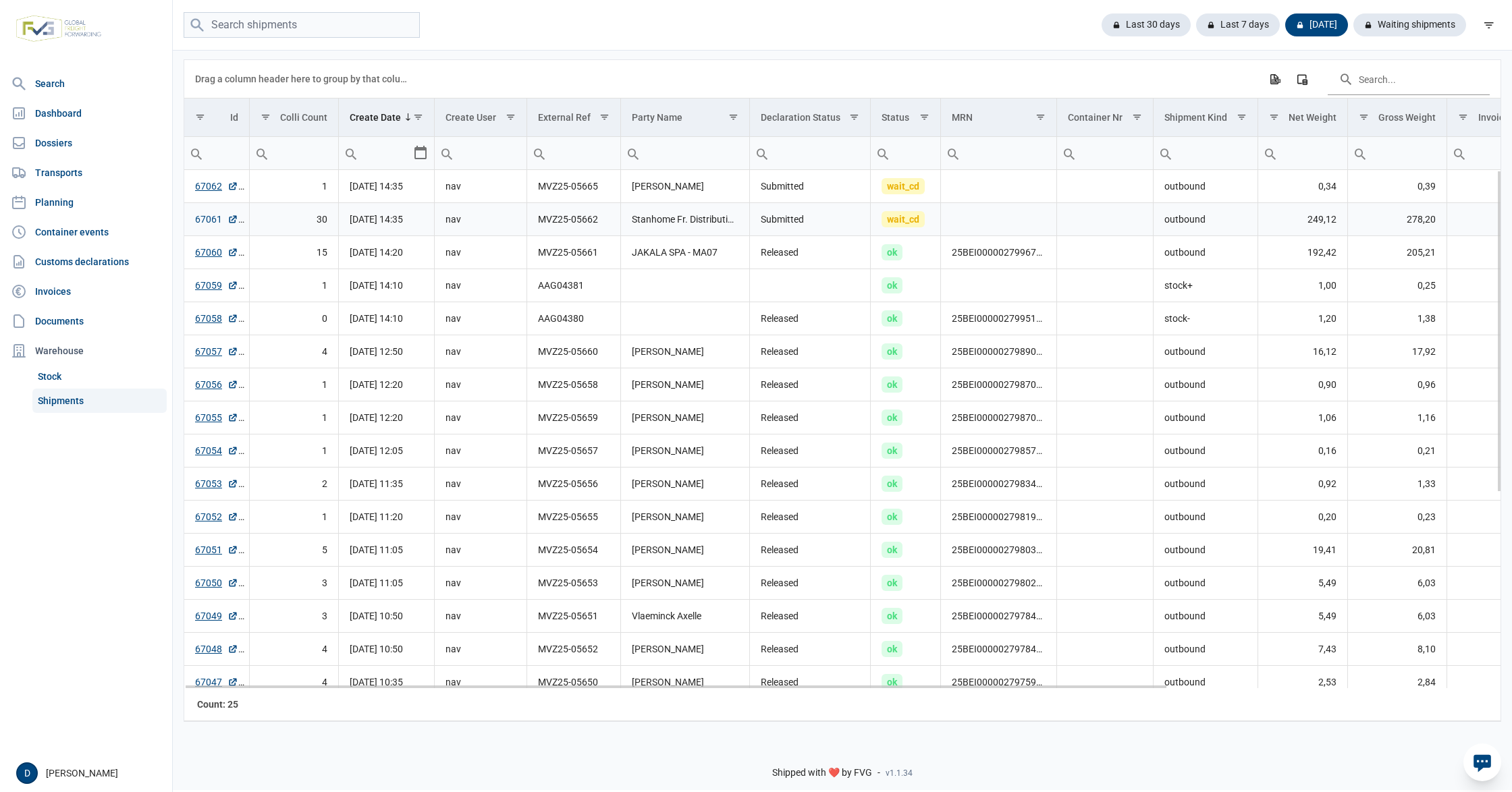
click at [204, 216] on link "67061" at bounding box center [216, 219] width 43 height 14
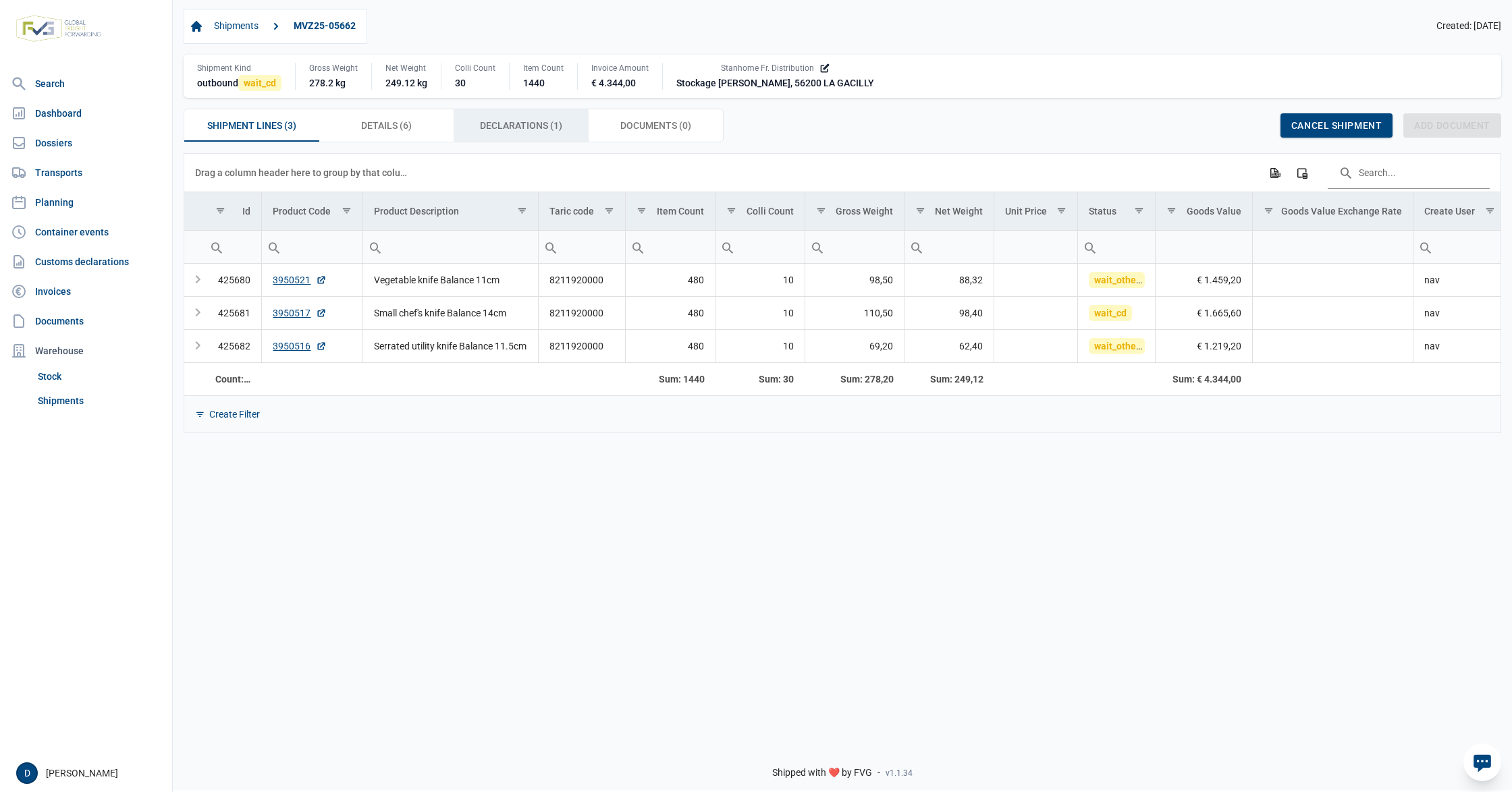
click at [519, 122] on span "Declarations (1) Declarations (1)" at bounding box center [521, 125] width 82 height 17
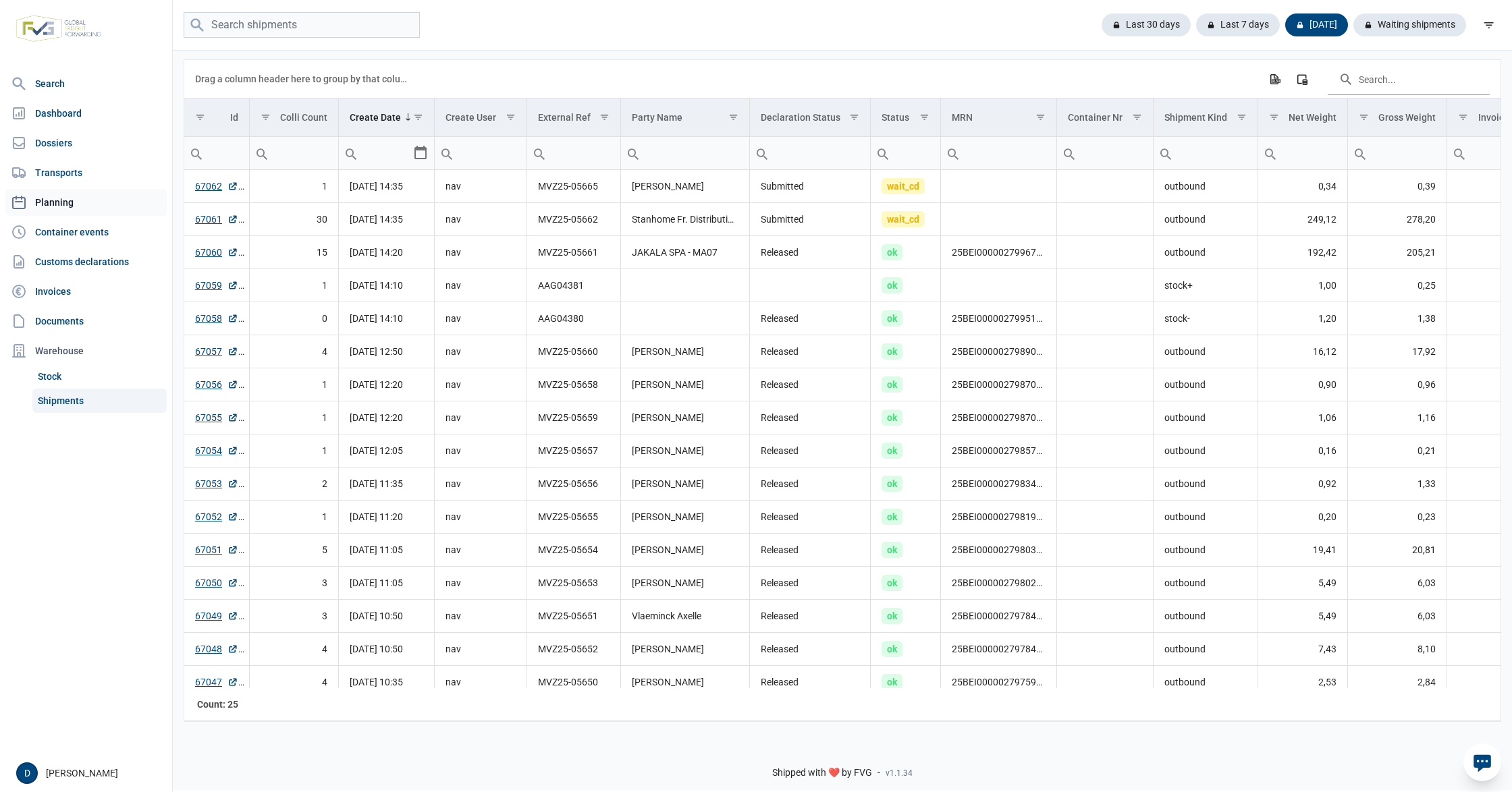
click at [56, 204] on link "Planning" at bounding box center [86, 203] width 162 height 27
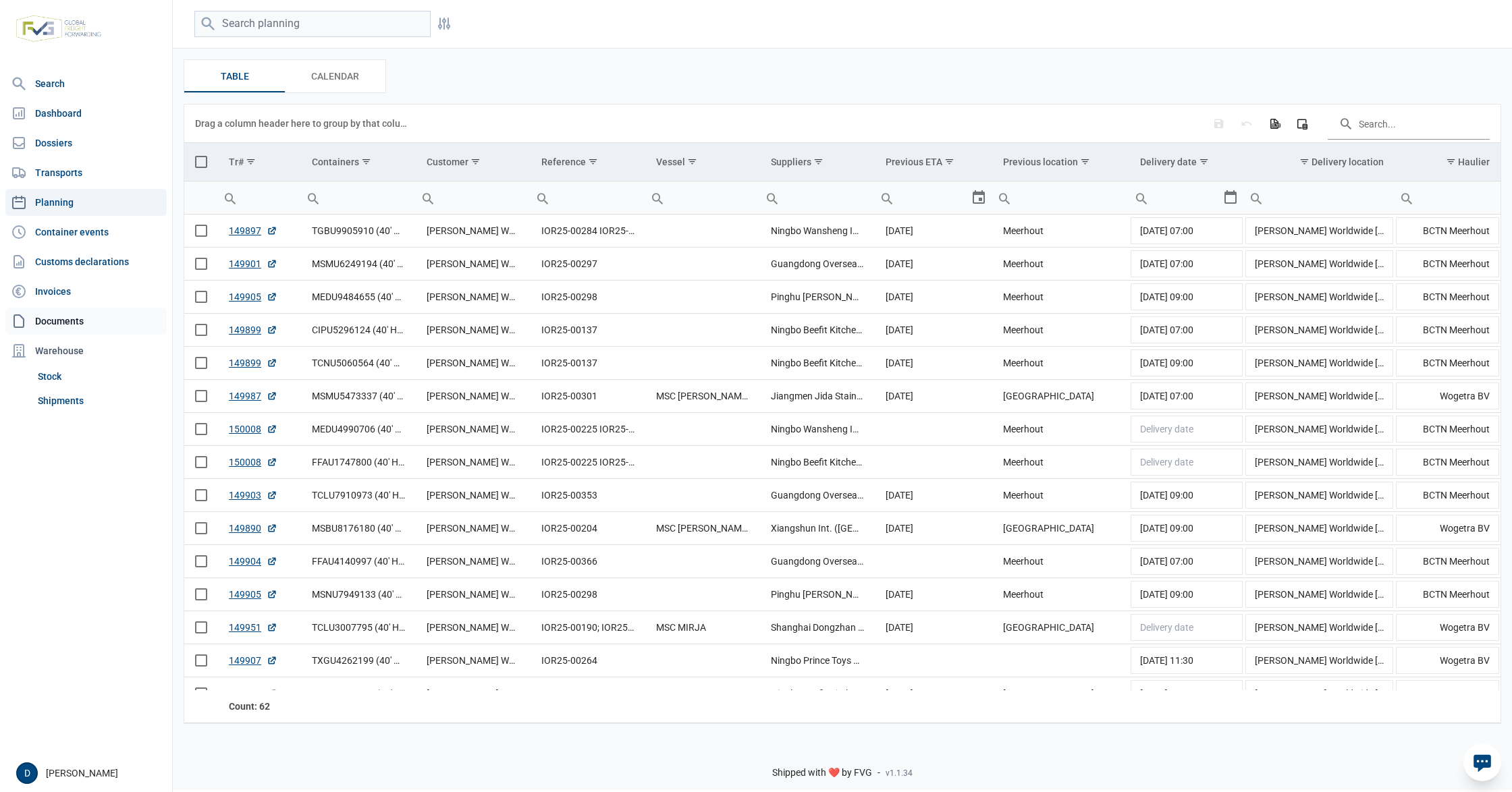
click at [56, 320] on link "Documents" at bounding box center [86, 321] width 162 height 27
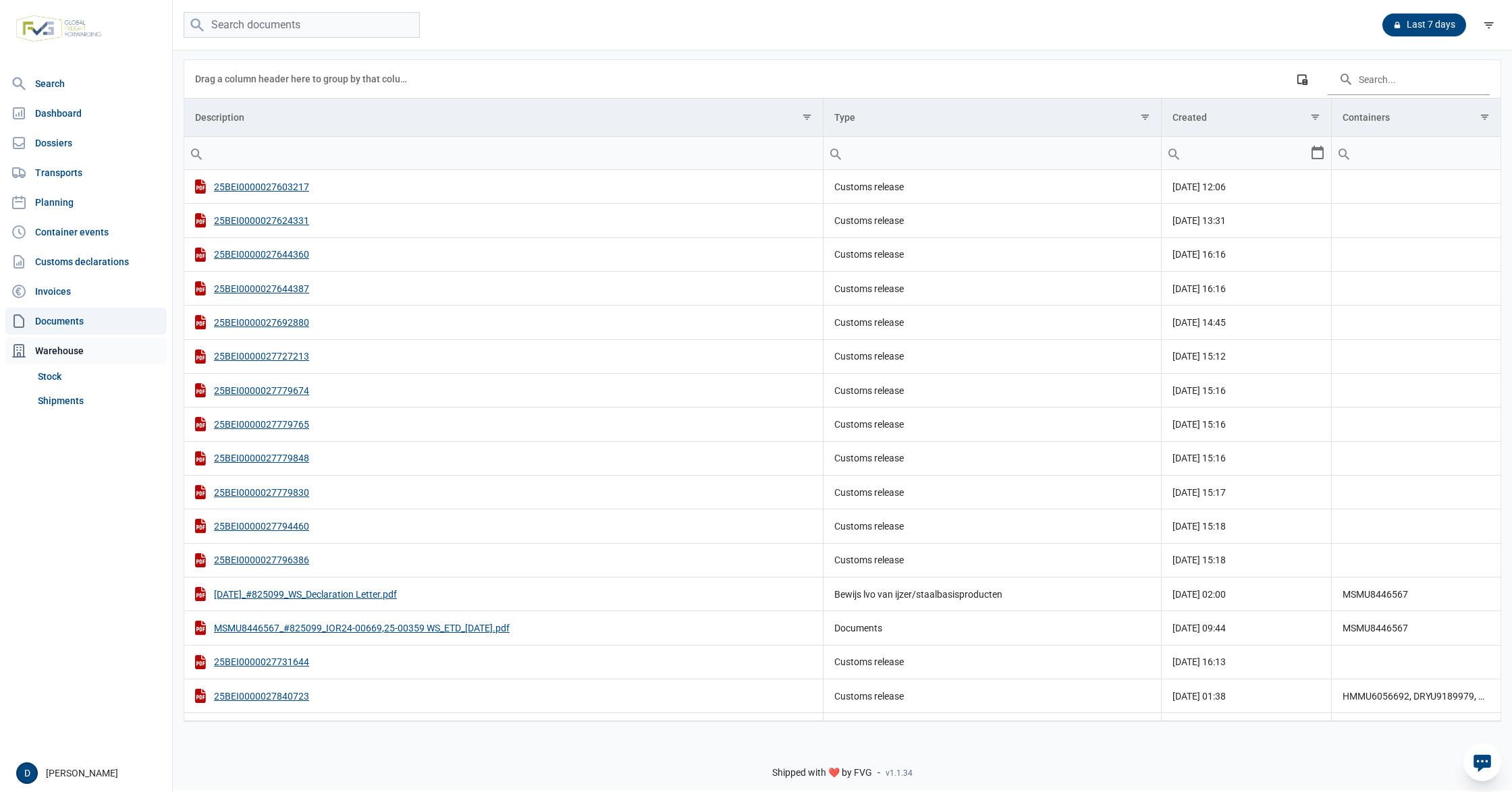
click at [47, 355] on div "Warehouse" at bounding box center [86, 351] width 162 height 27
click at [64, 356] on div "Warehouse" at bounding box center [86, 351] width 162 height 27
click at [60, 406] on link "Shipments" at bounding box center [99, 400] width 134 height 24
